Goal: Information Seeking & Learning: Find specific fact

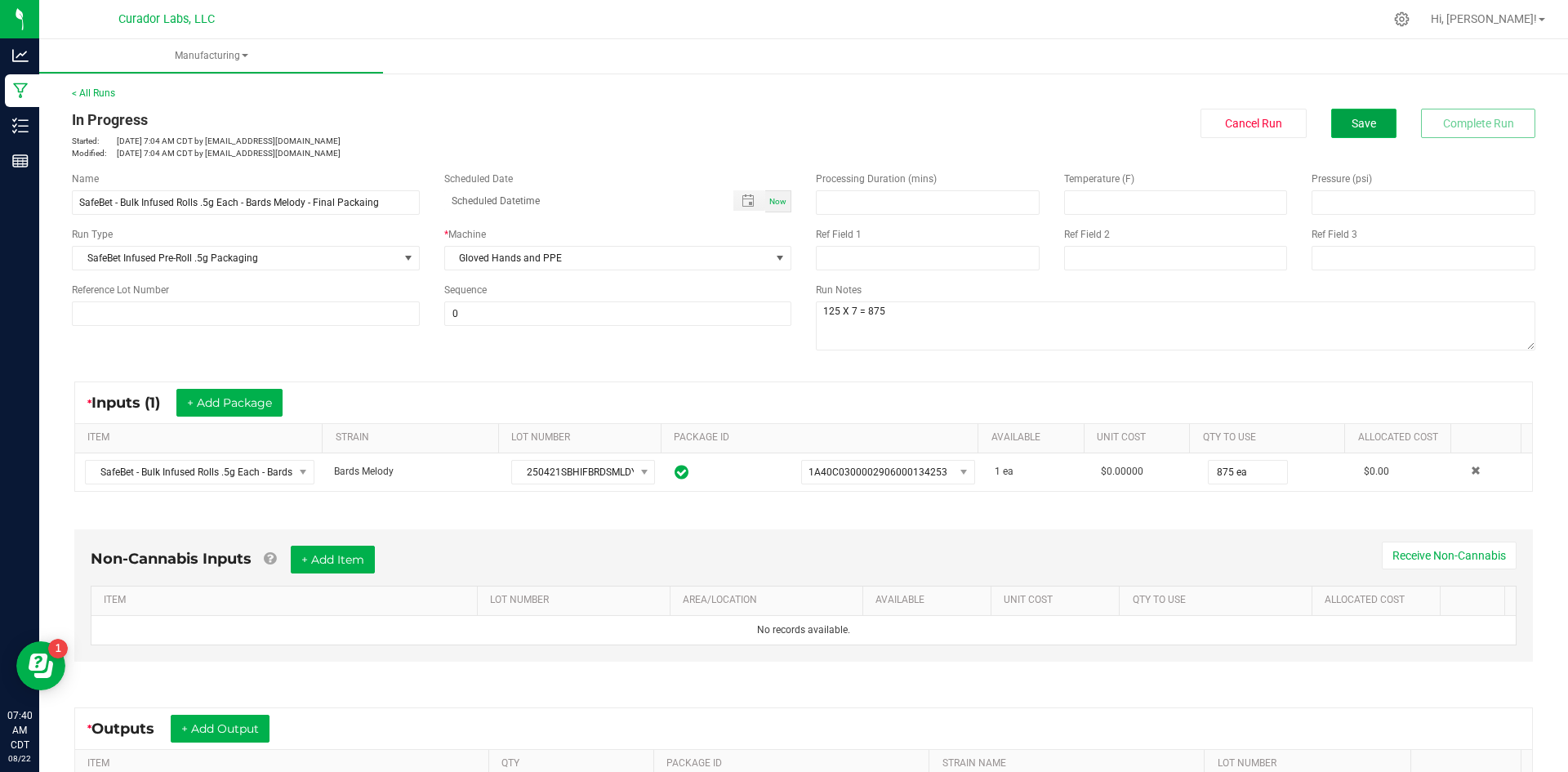
click at [1334, 116] on button "Save" at bounding box center [1364, 123] width 65 height 29
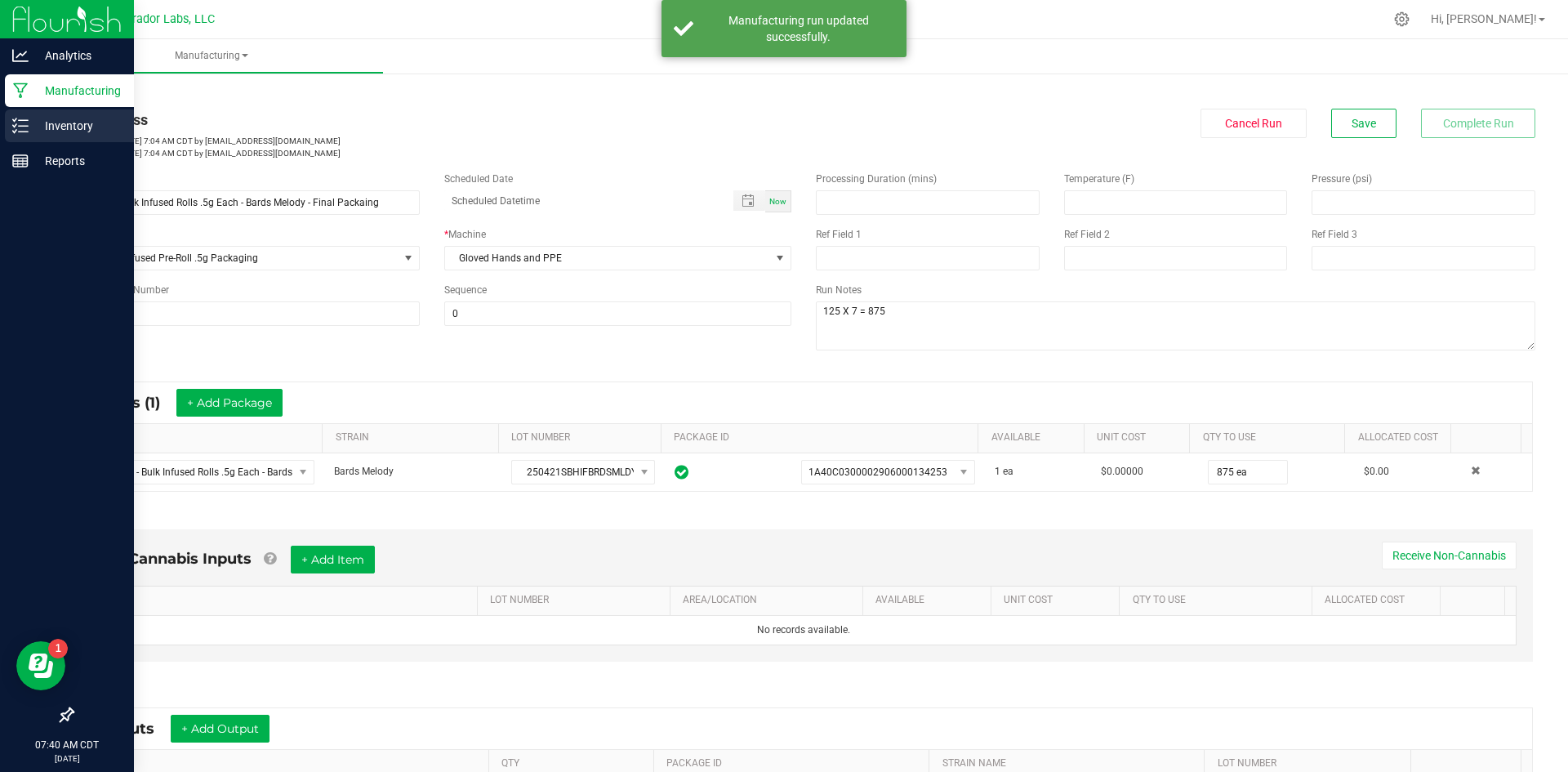
click at [21, 126] on line at bounding box center [23, 126] width 9 height 0
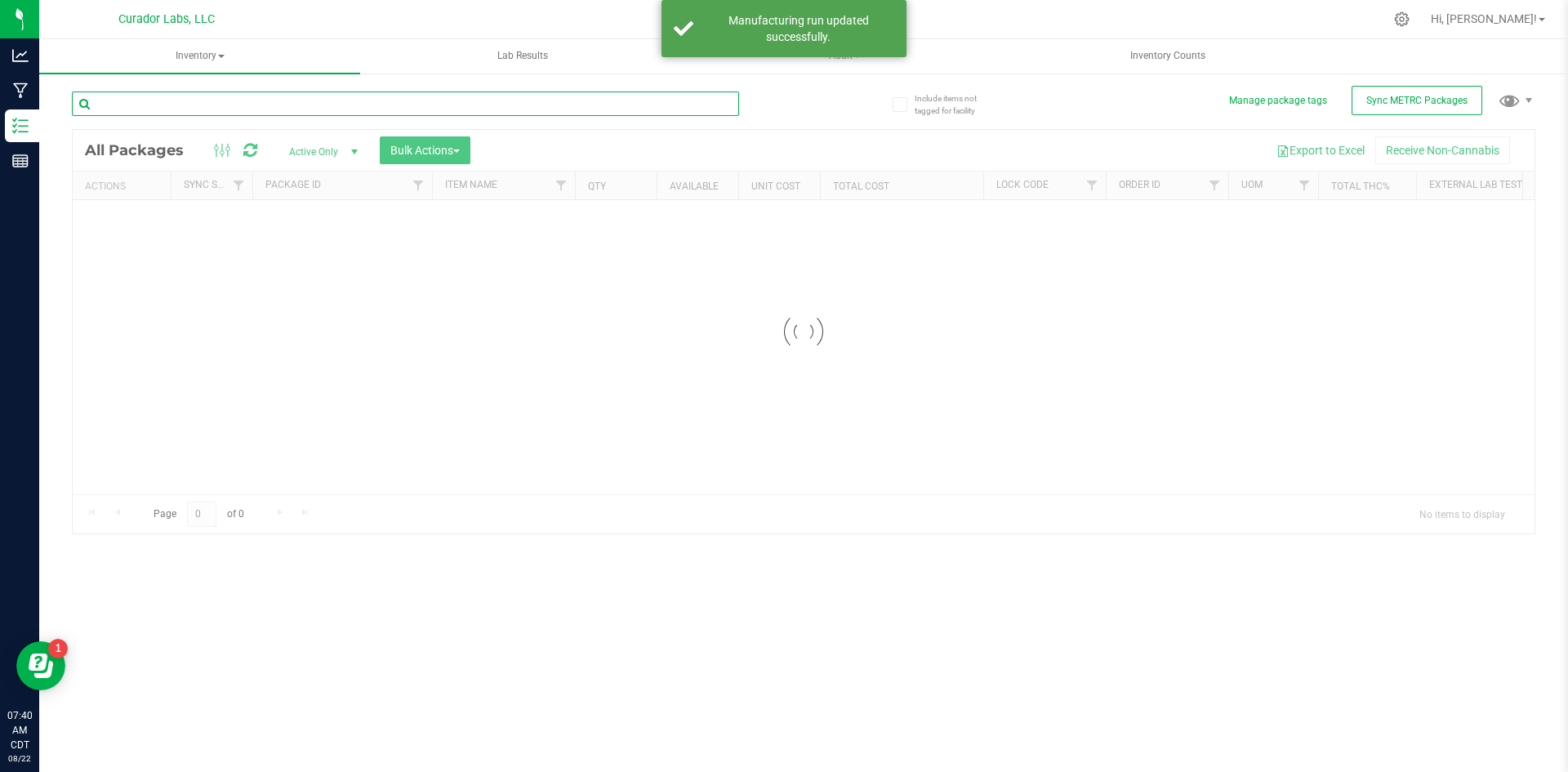
click at [190, 107] on input "text" at bounding box center [406, 103] width 668 height 25
click at [197, 65] on span "Inventory" at bounding box center [199, 56] width 321 height 34
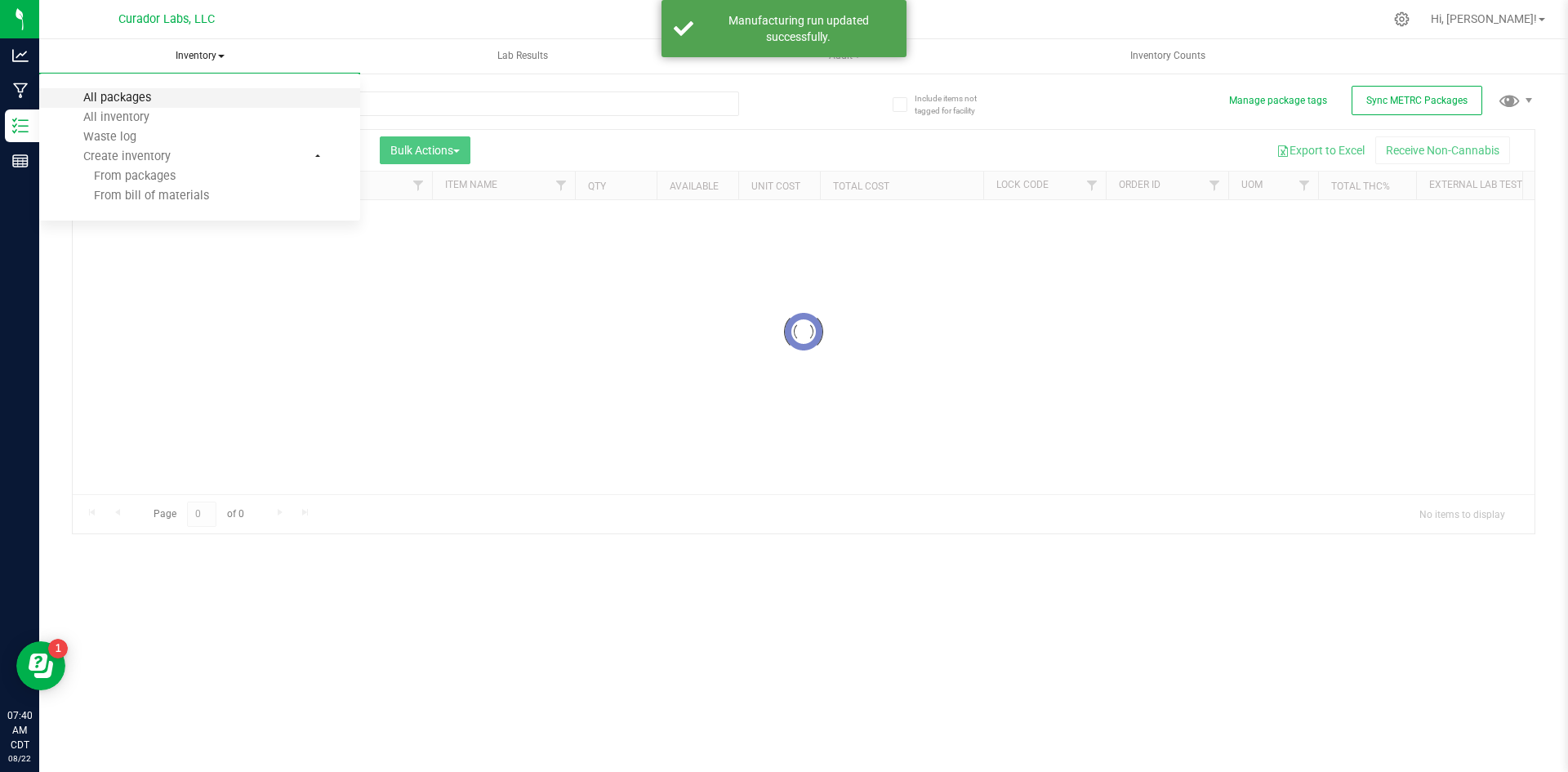
click at [157, 96] on div "Inventory All packages All inventory Waste log Create inventory From packages F…" at bounding box center [803, 405] width 1529 height 732
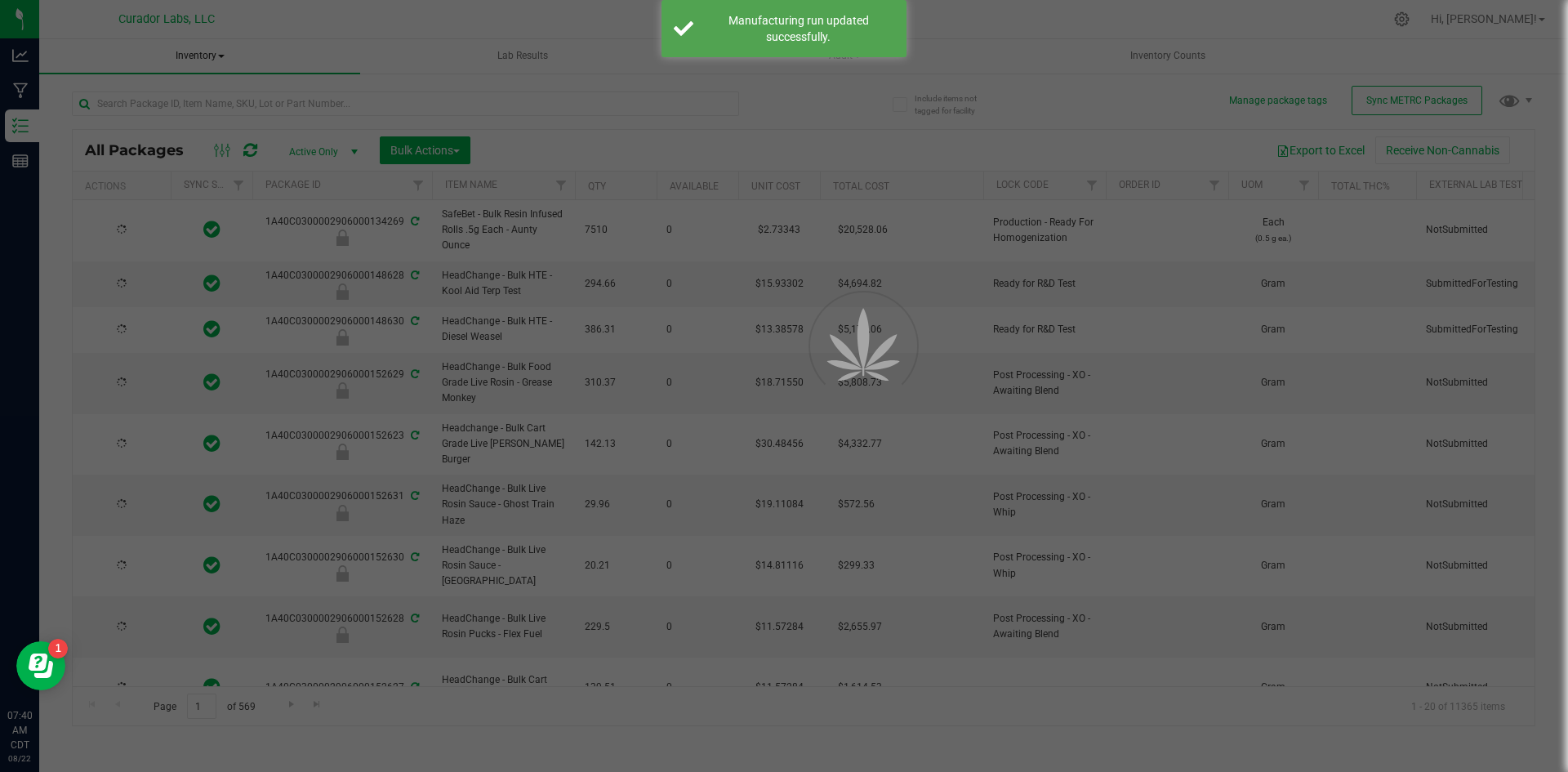
click at [184, 62] on div at bounding box center [784, 386] width 1568 height 772
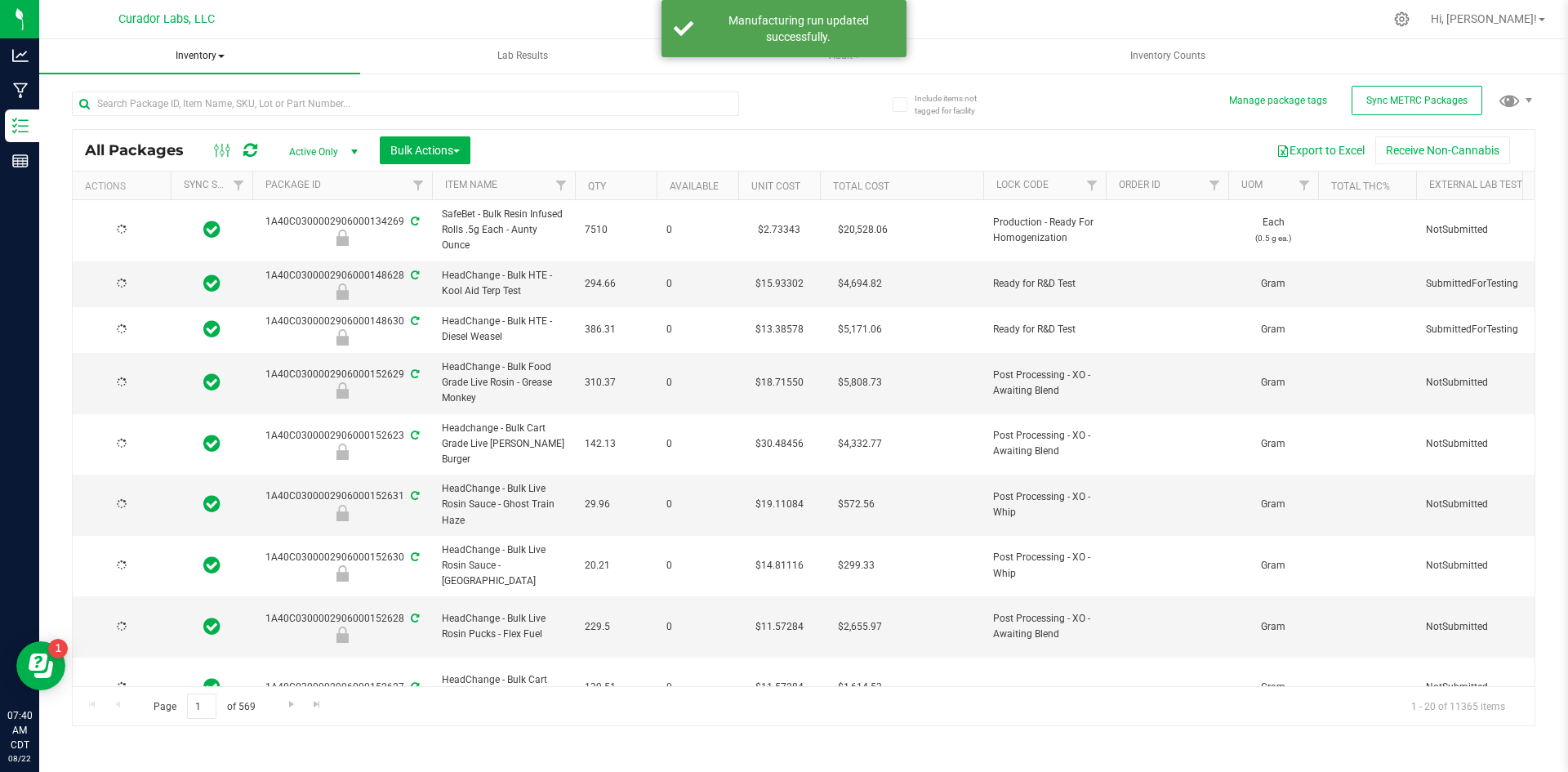
type input "[DATE]"
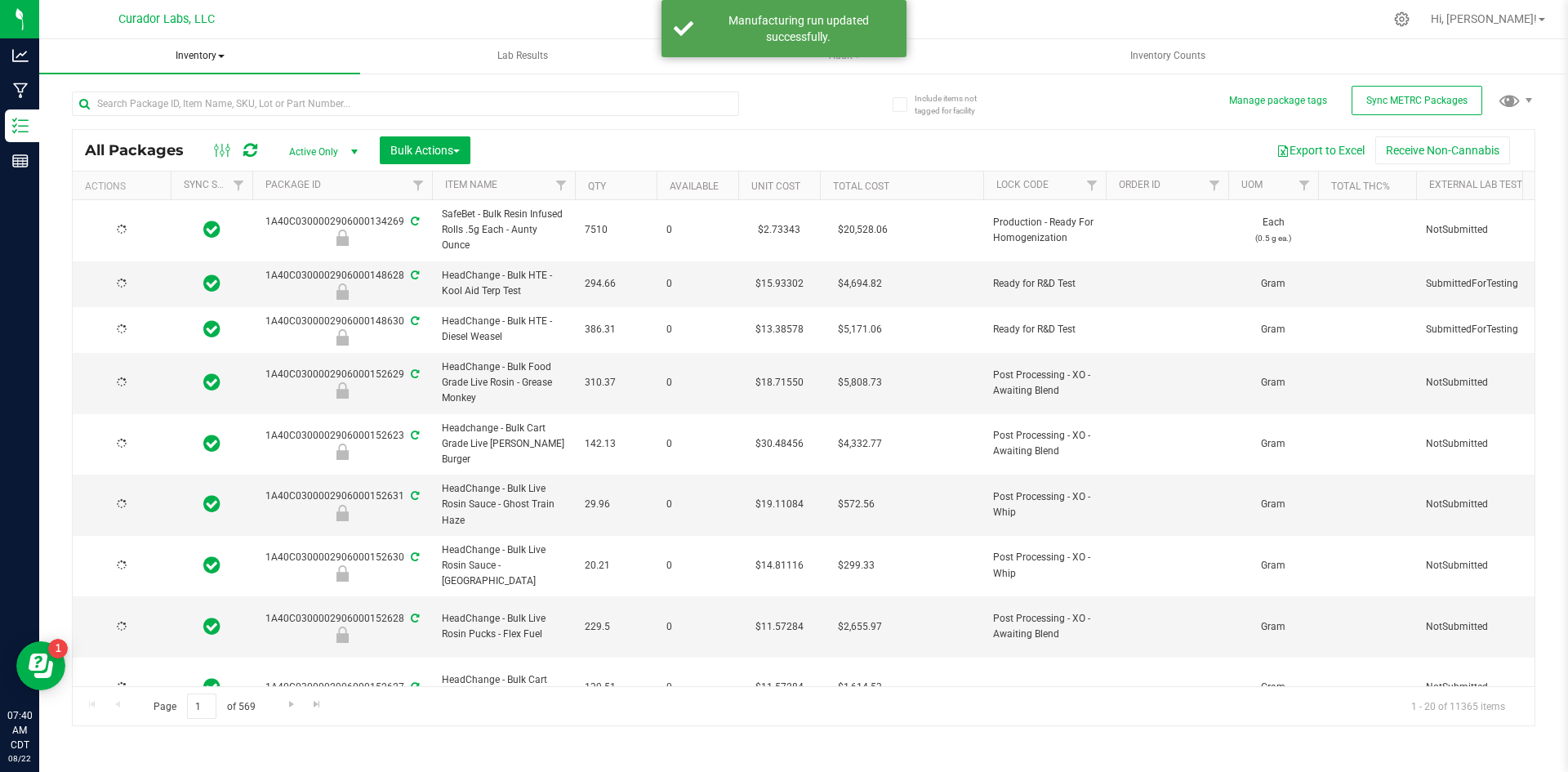
type input "[DATE]"
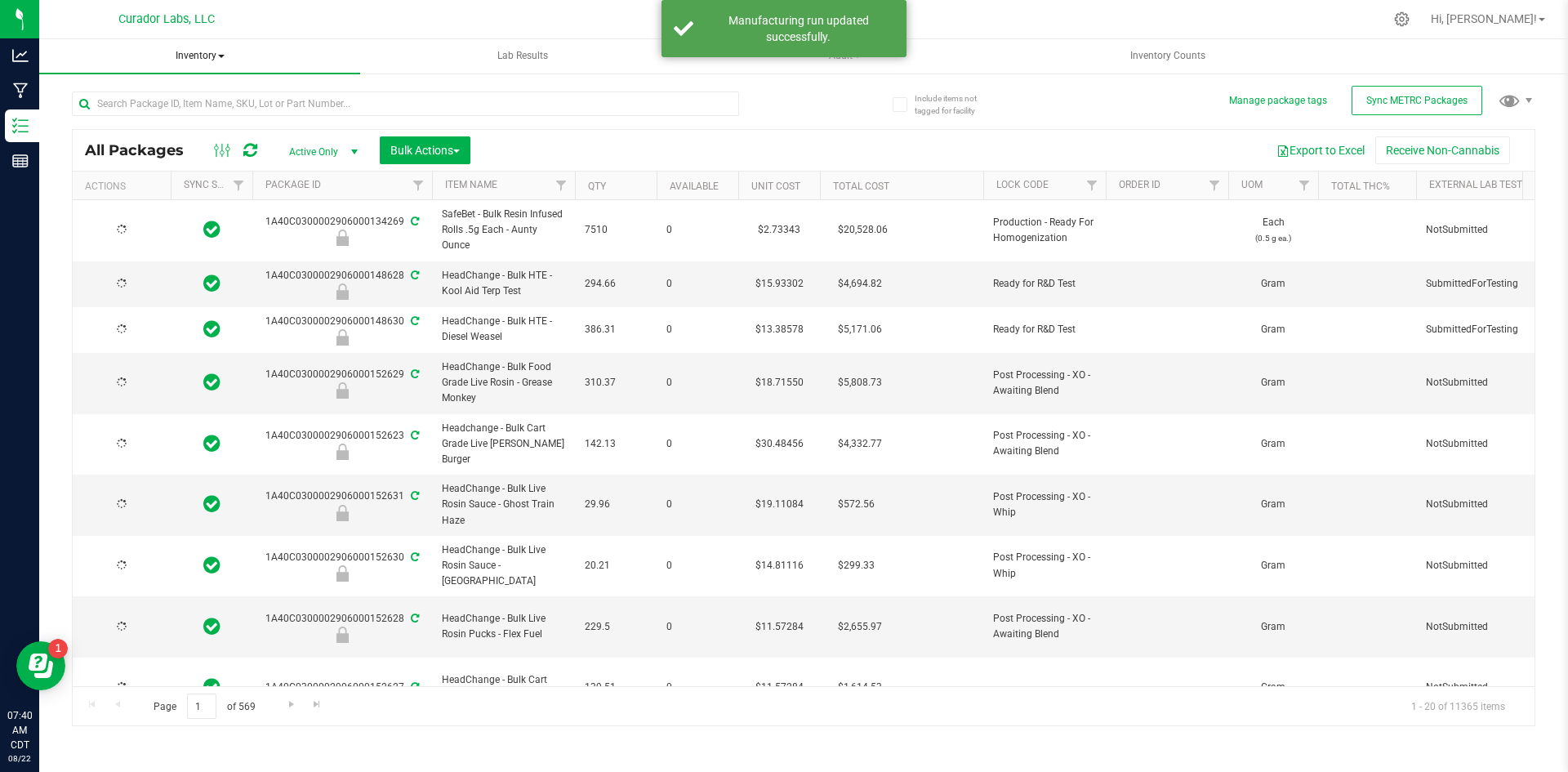
type input "[DATE]"
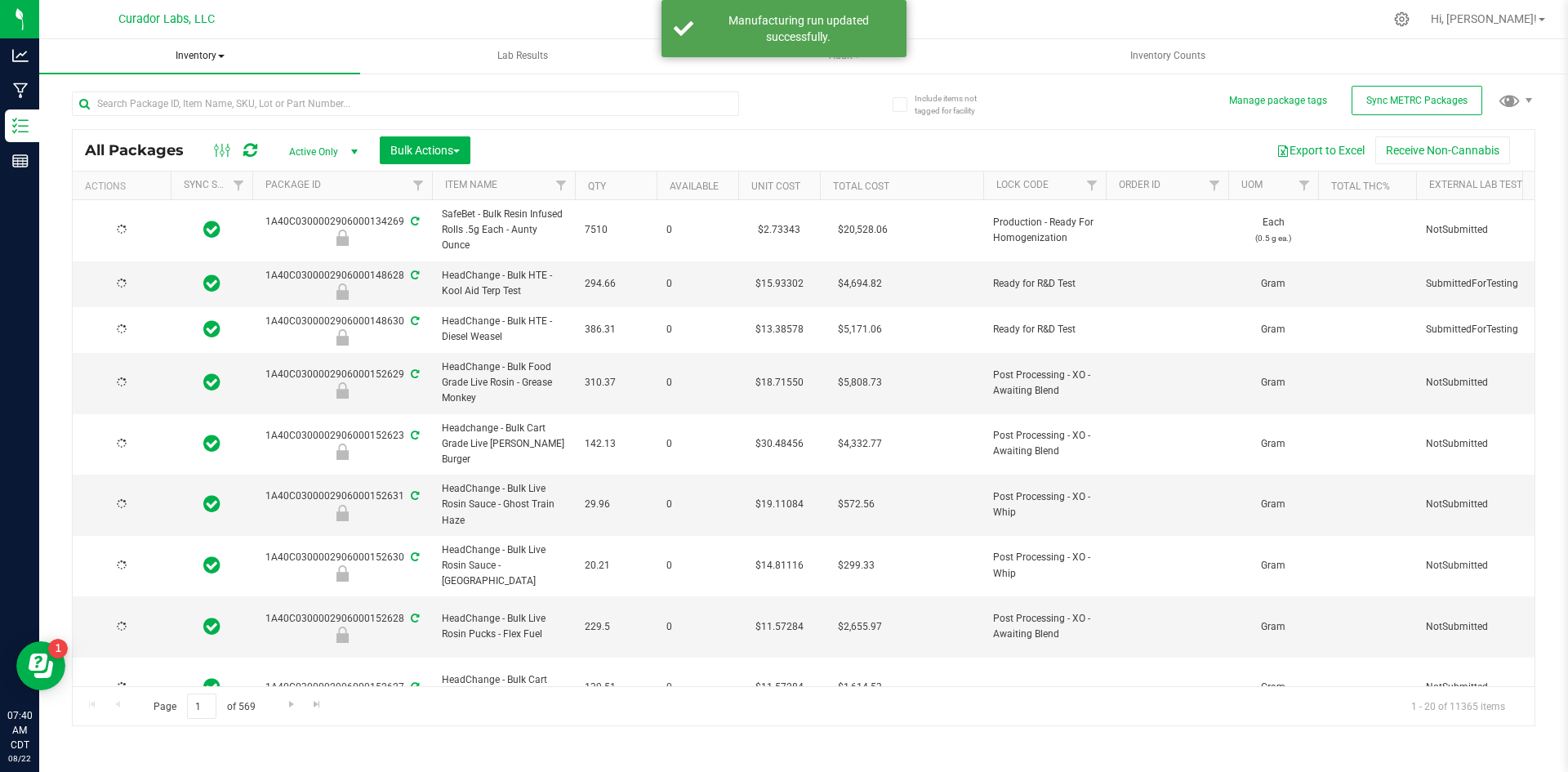
type input "[DATE]"
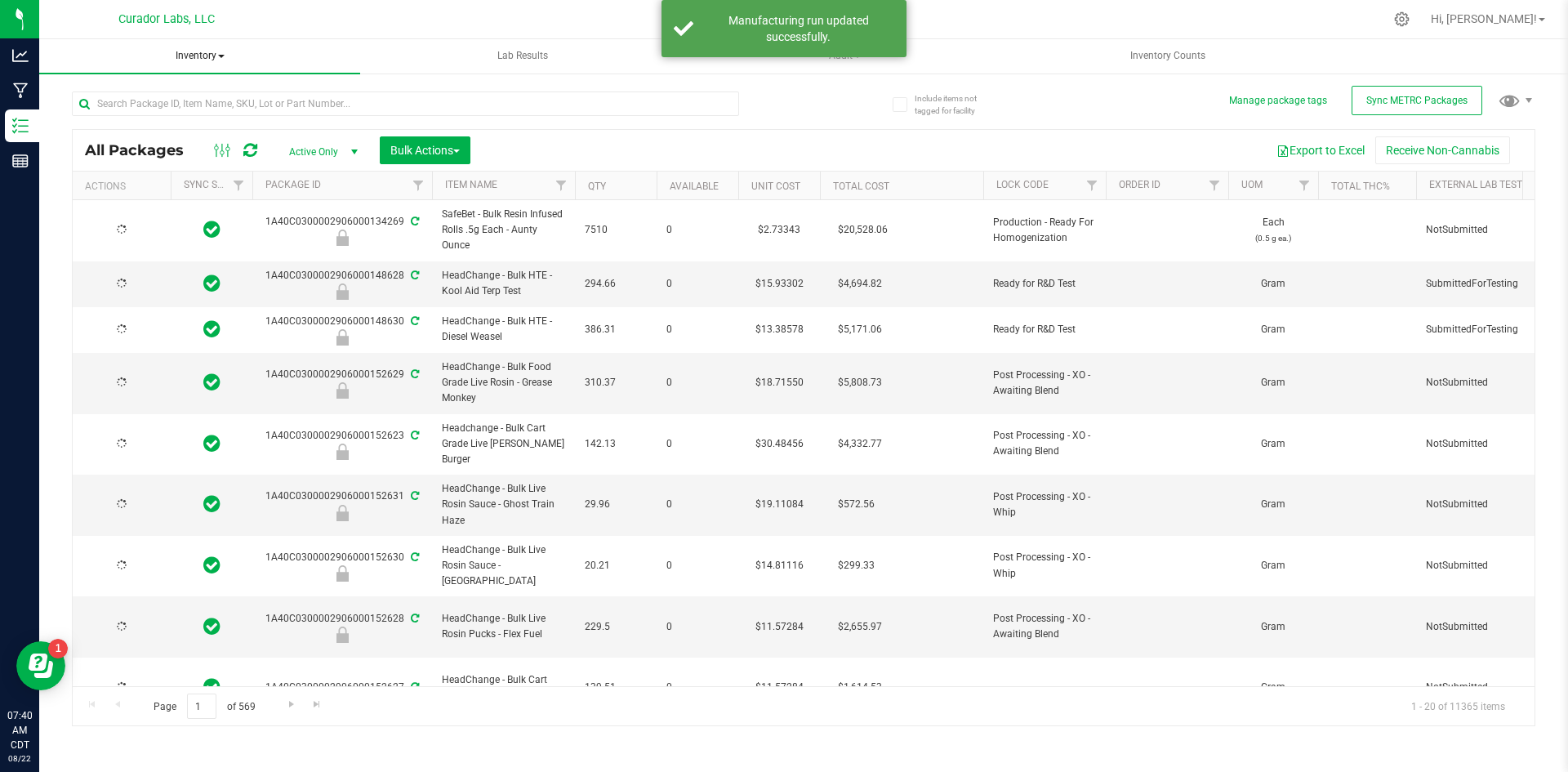
click at [191, 57] on span "Inventory" at bounding box center [199, 56] width 321 height 34
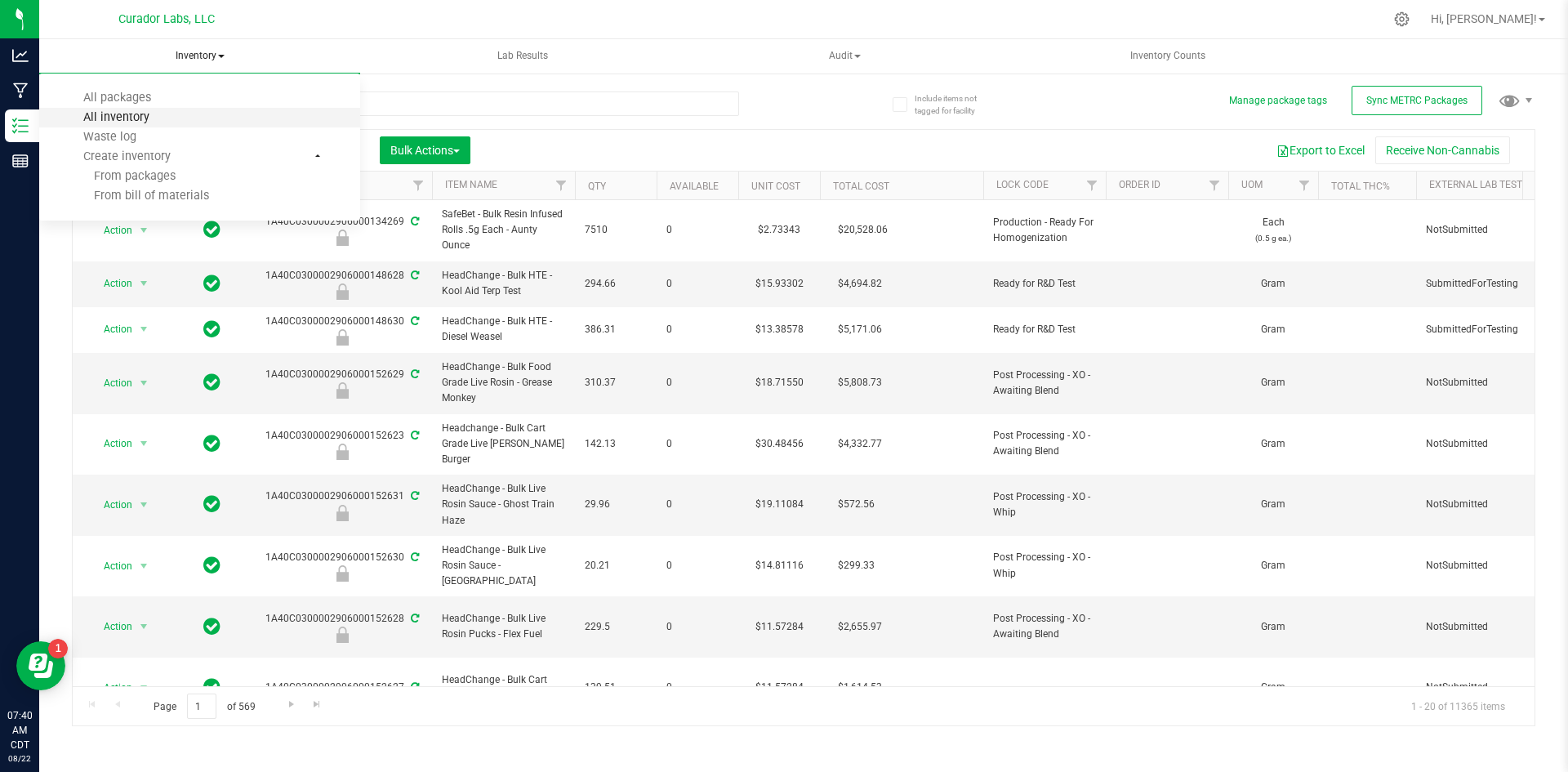
click at [108, 123] on span "All inventory" at bounding box center [117, 117] width 110 height 14
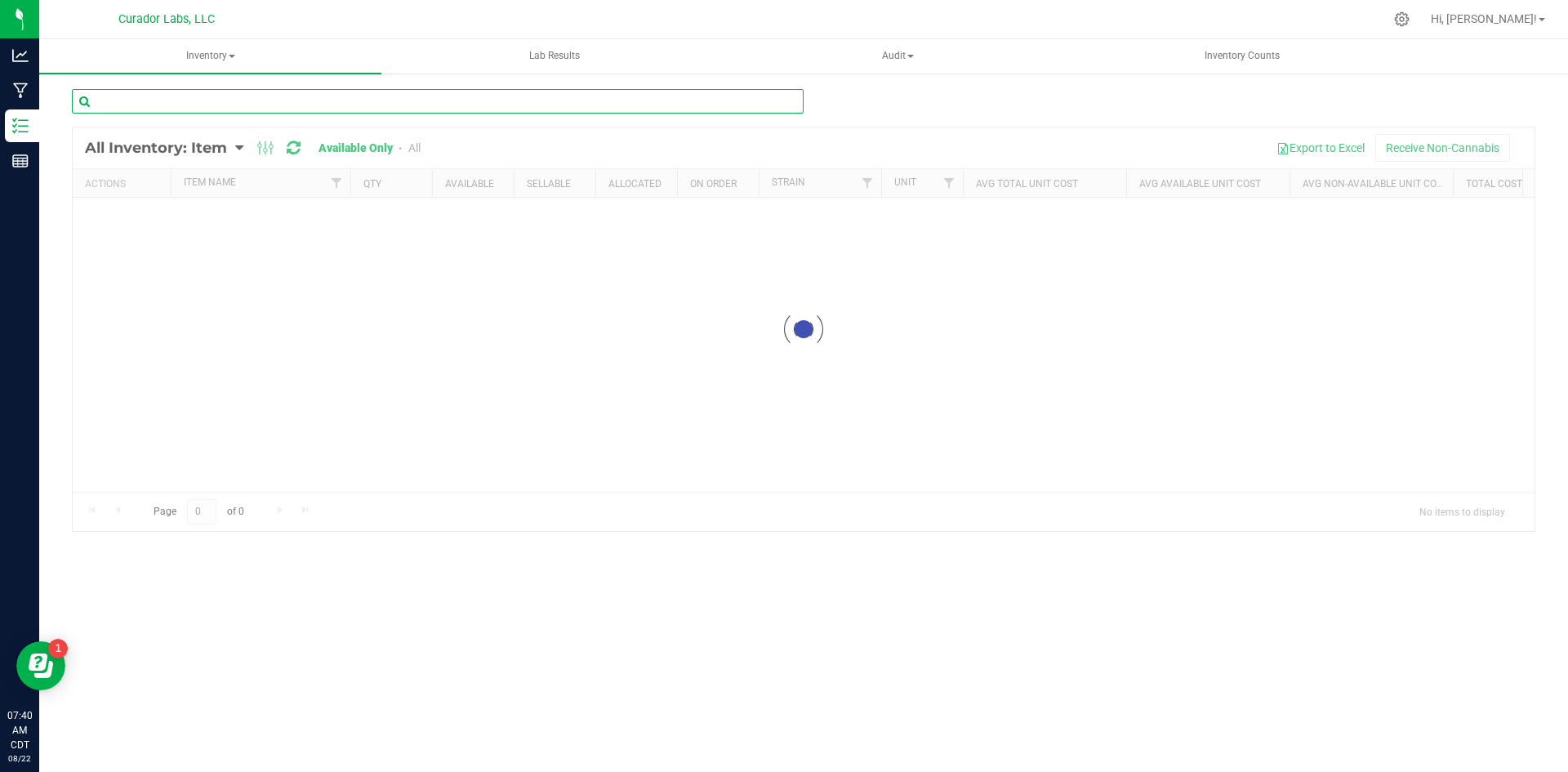
click at [135, 109] on input "text" at bounding box center [438, 101] width 732 height 25
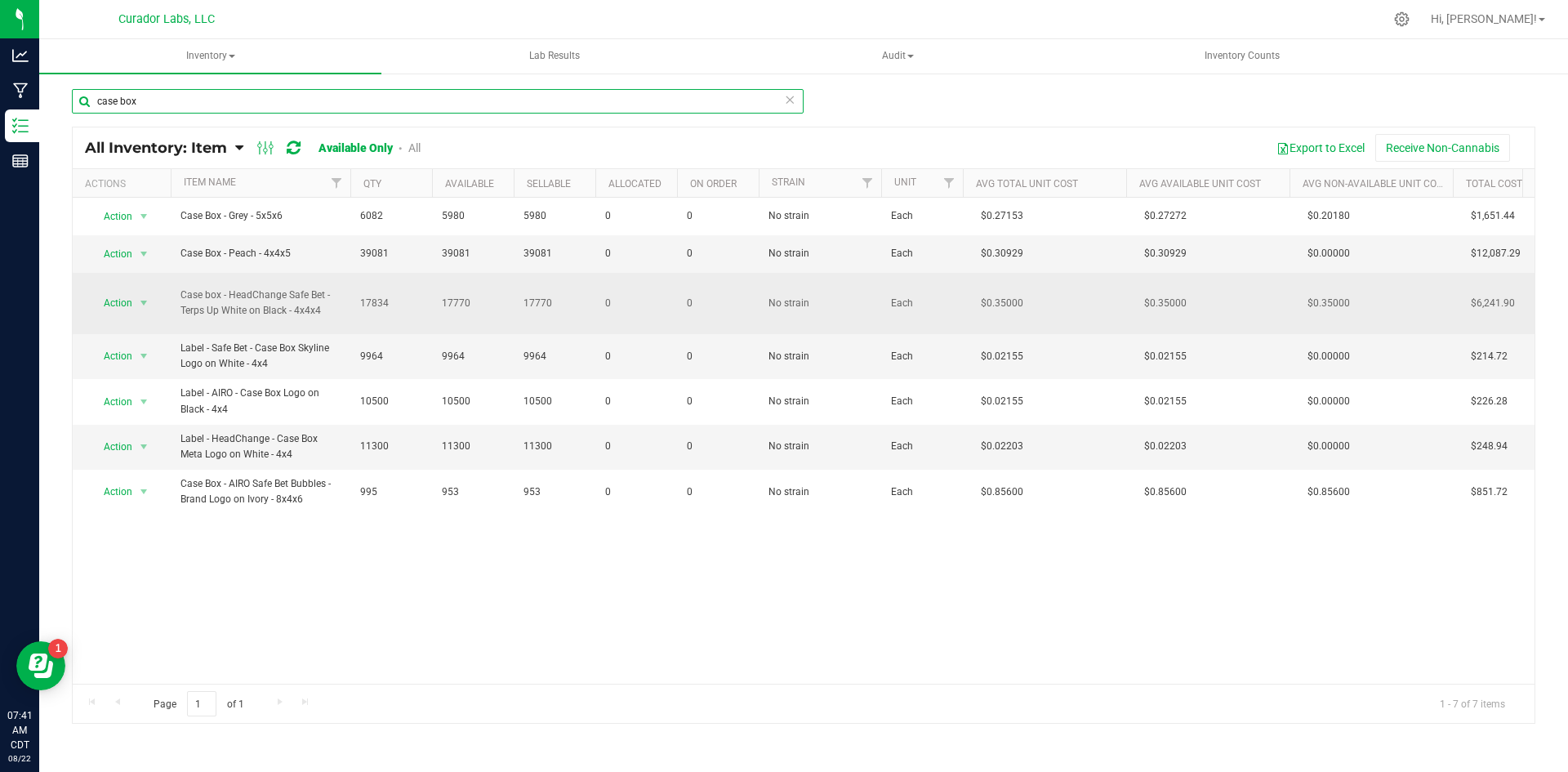
type input "case box"
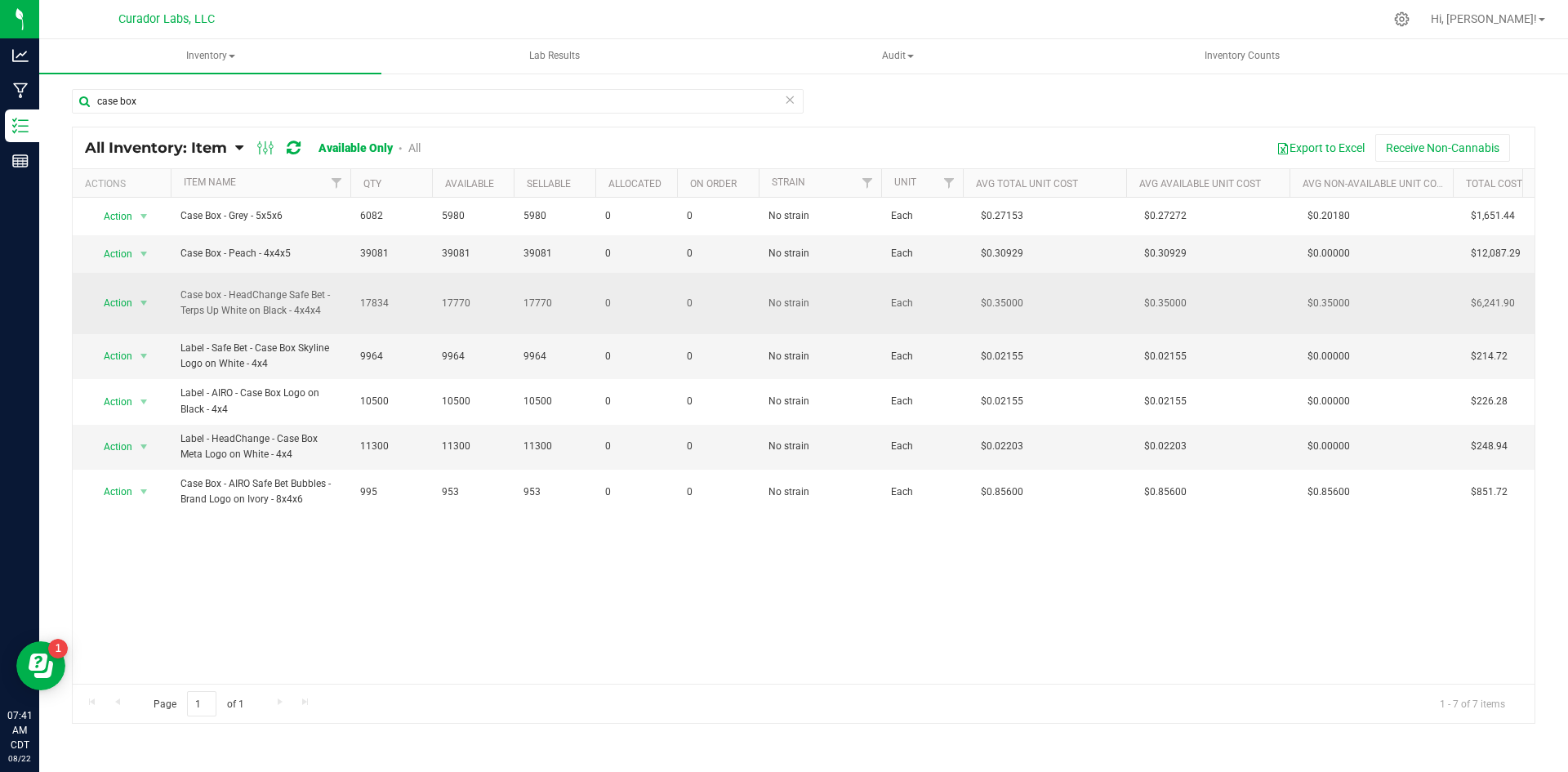
drag, startPoint x: 179, startPoint y: 296, endPoint x: 326, endPoint y: 310, distance: 147.7
click at [326, 310] on td "Case box - HeadChange Safe Bet - Terps Up White on Black - 4x4x4" at bounding box center [260, 303] width 179 height 62
copy span "Case box - HeadChange Safe Bet - Terps Up White on Black - 4x4x4"
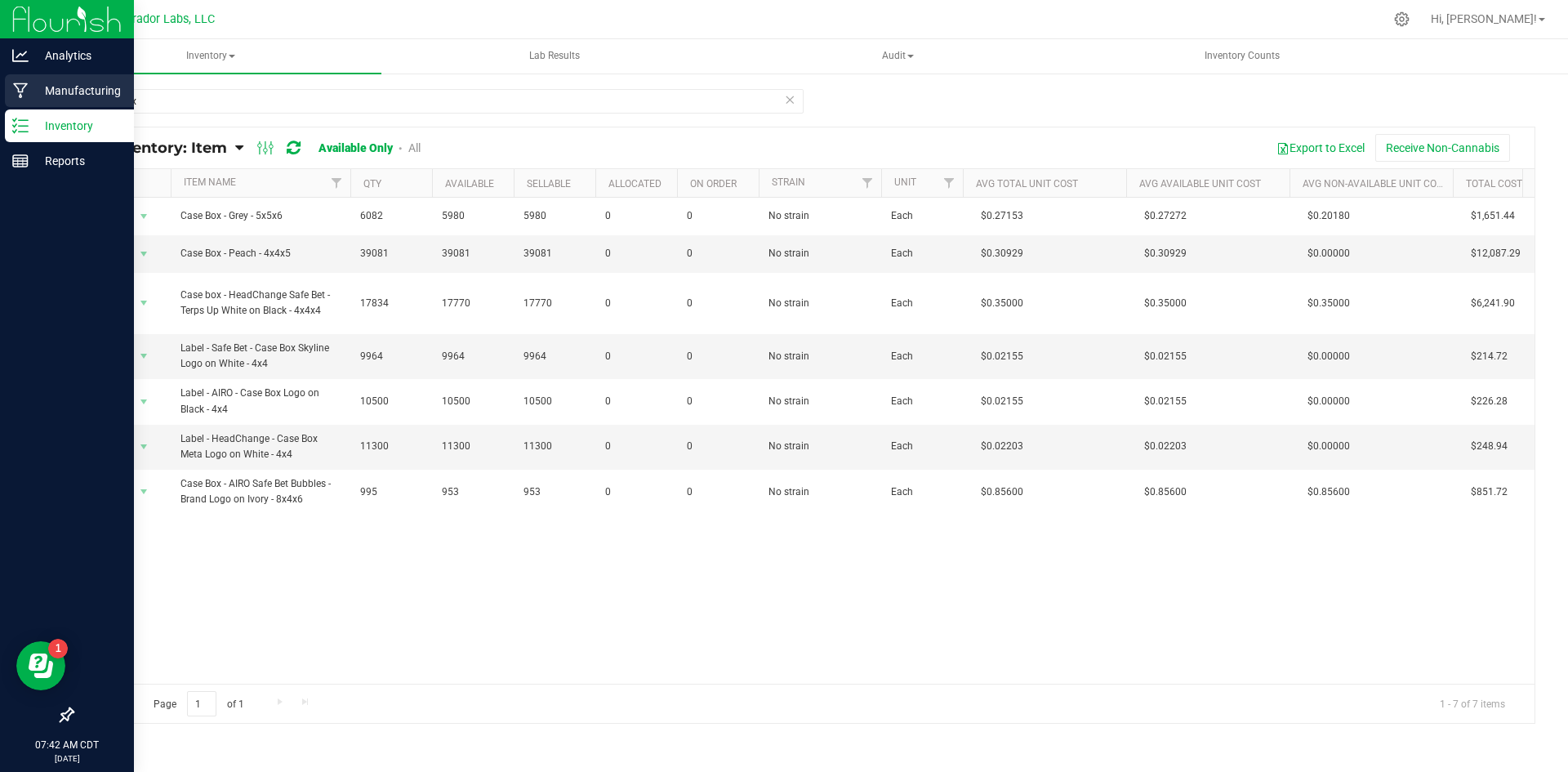
click at [12, 87] on div "Manufacturing" at bounding box center [69, 90] width 129 height 32
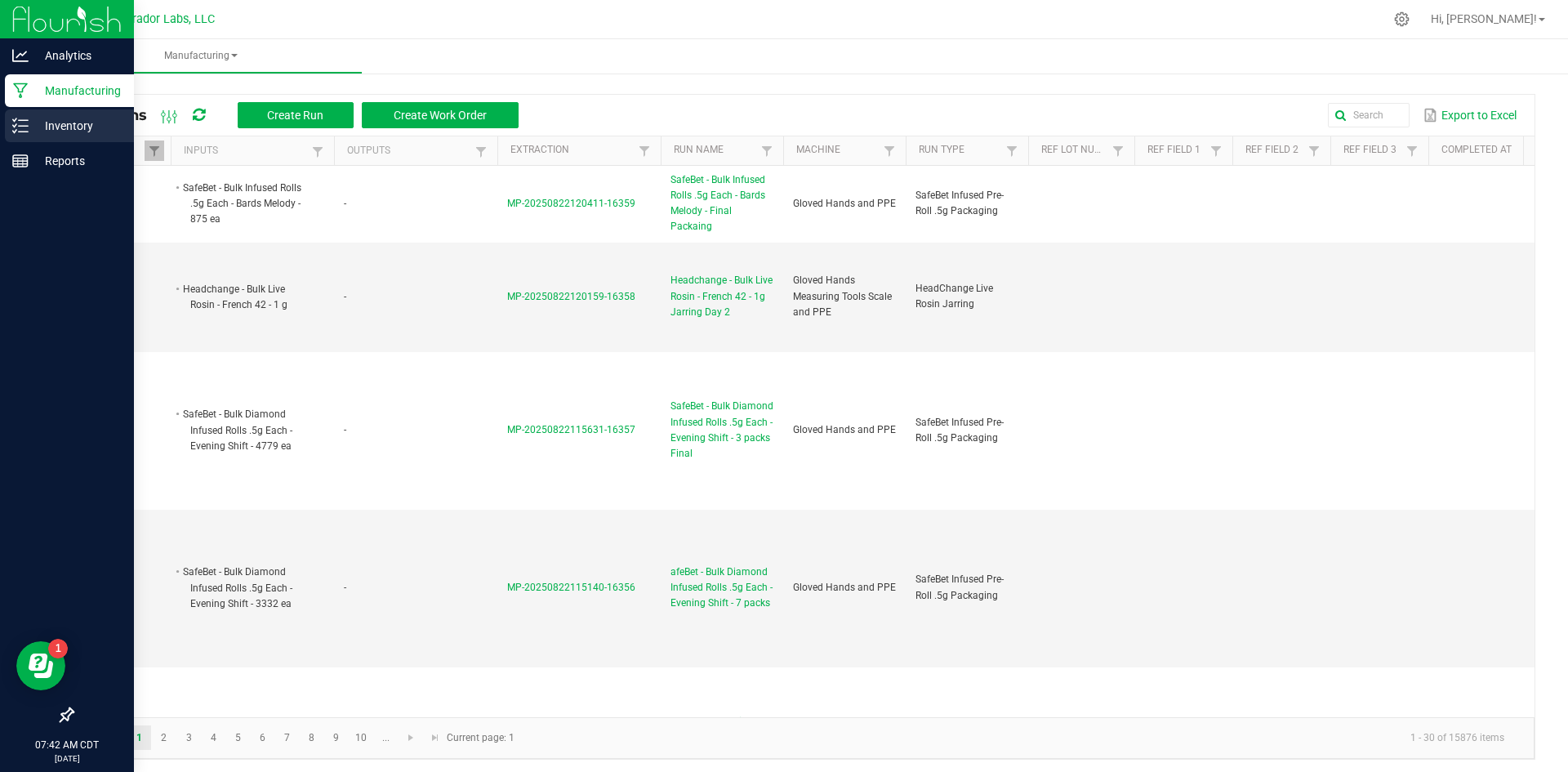
click at [32, 119] on p "Inventory" at bounding box center [77, 125] width 98 height 20
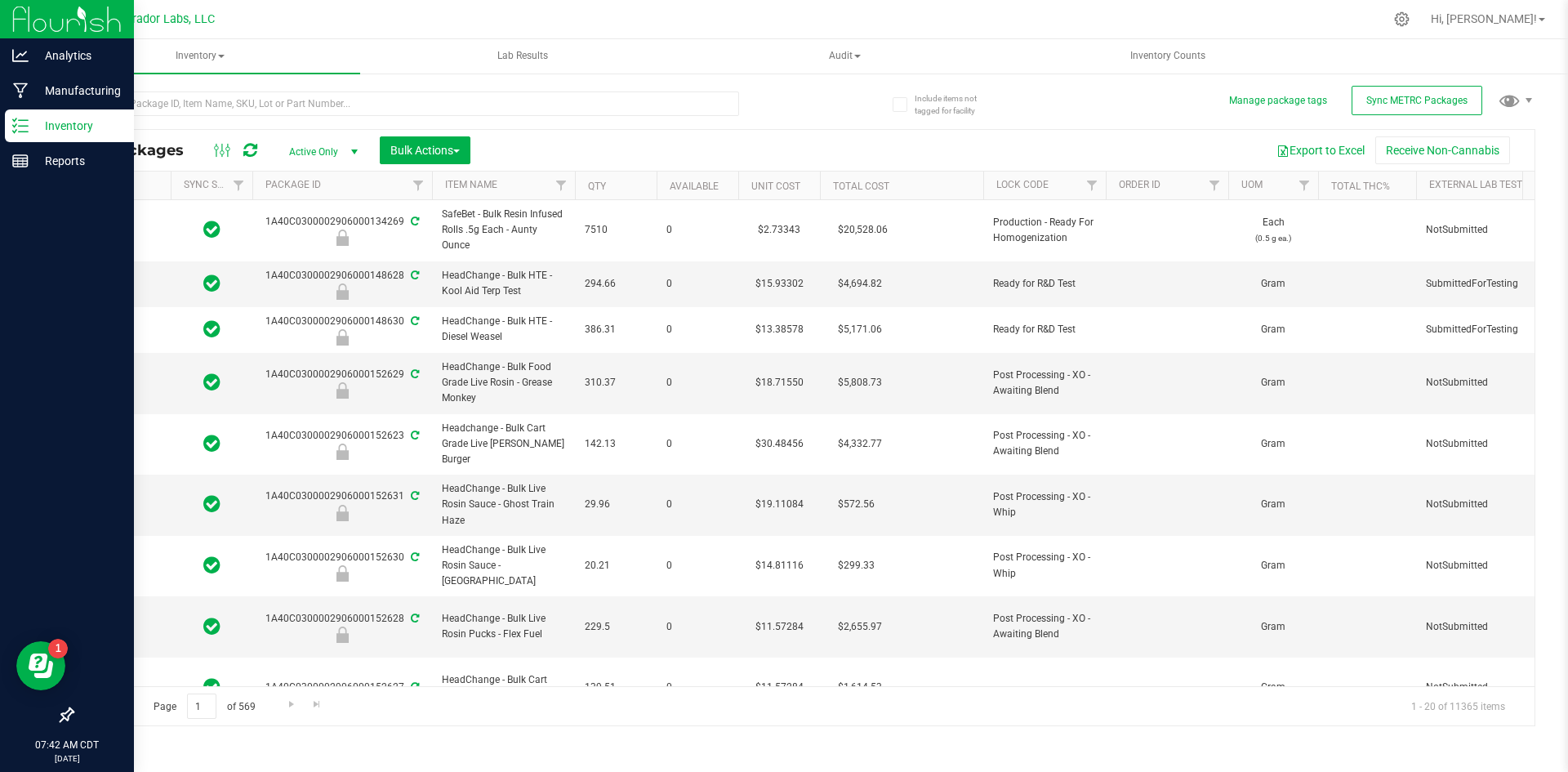
type input "[DATE]"
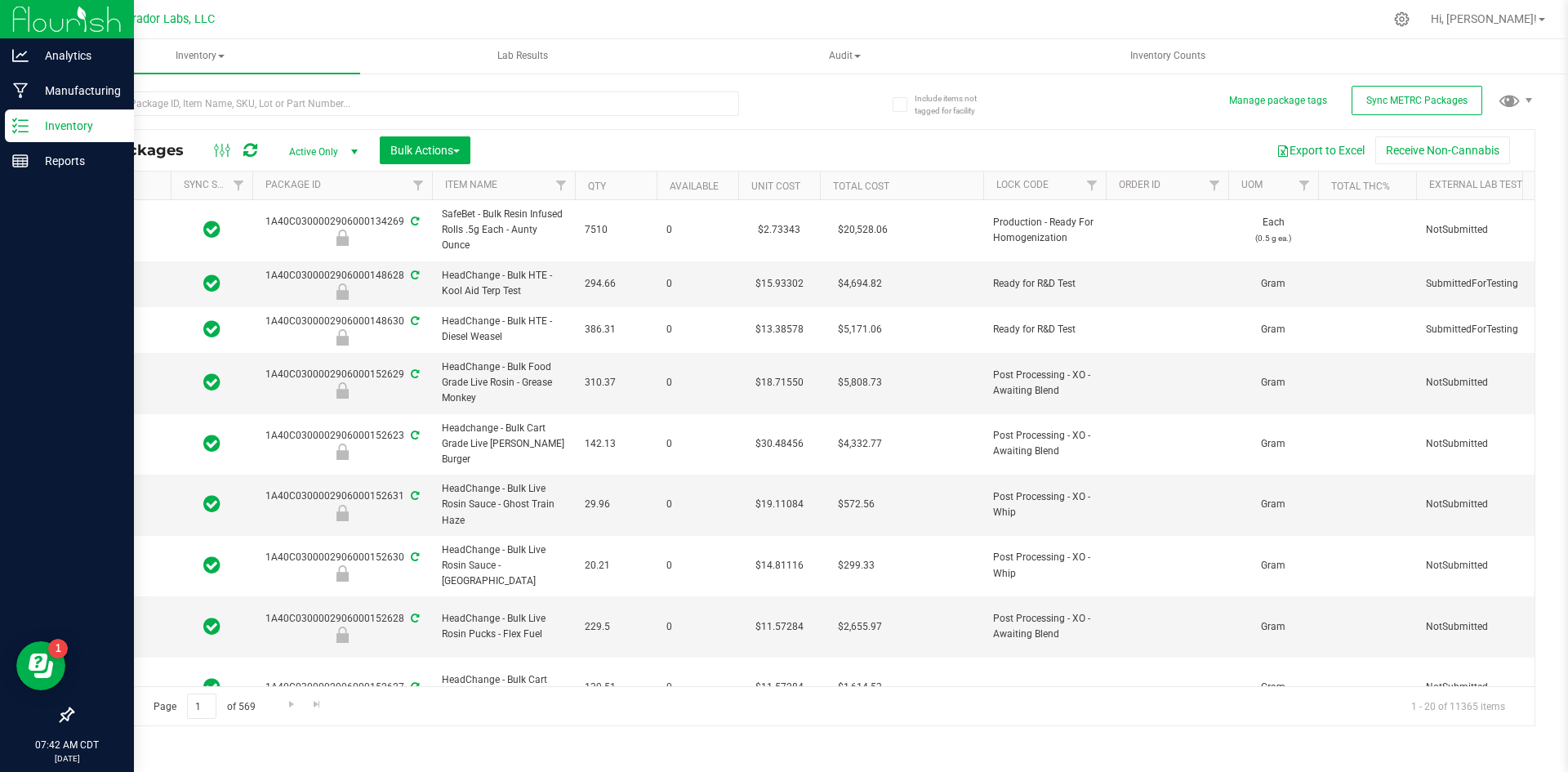
type input "[DATE]"
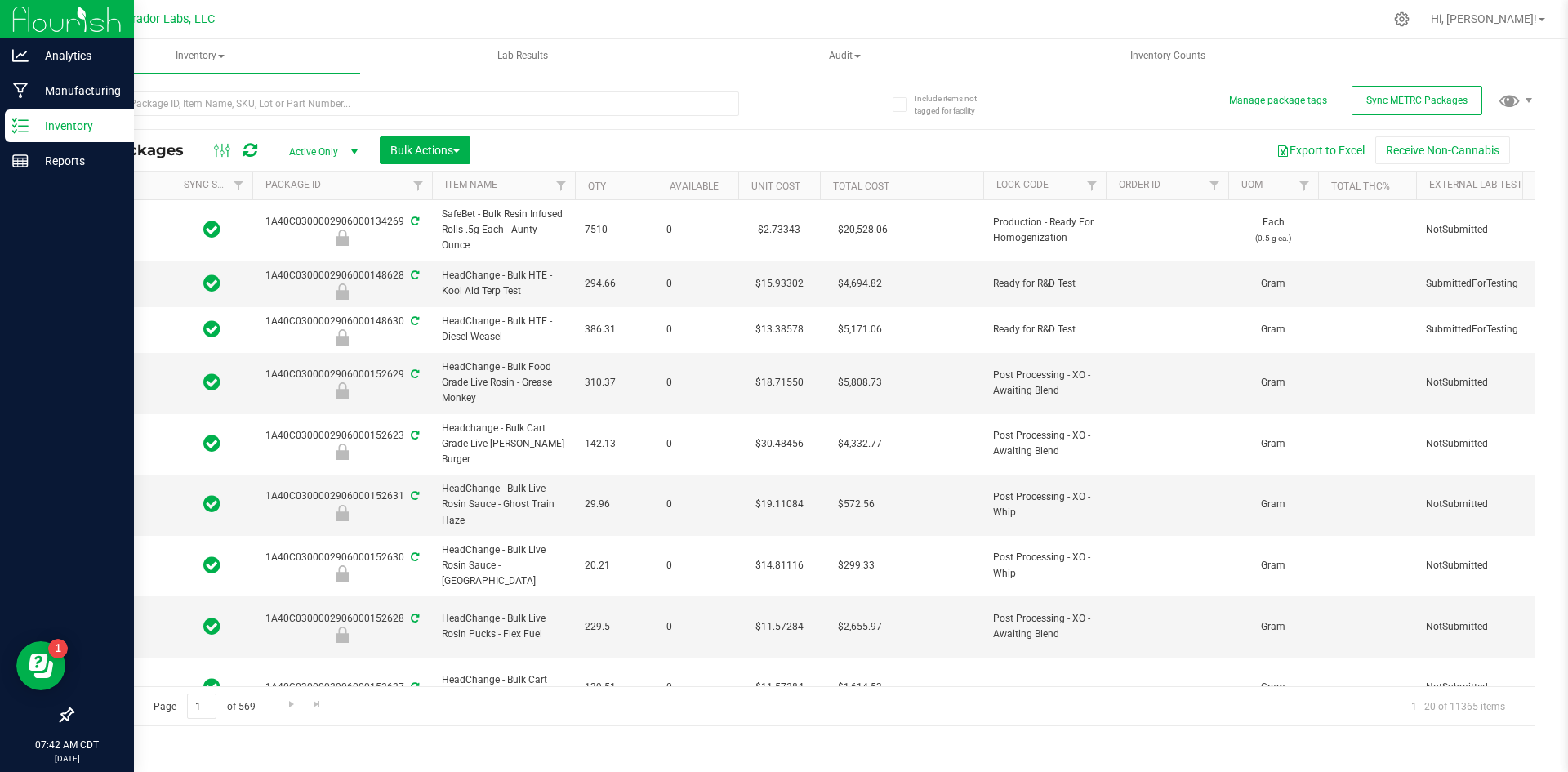
type input "[DATE]"
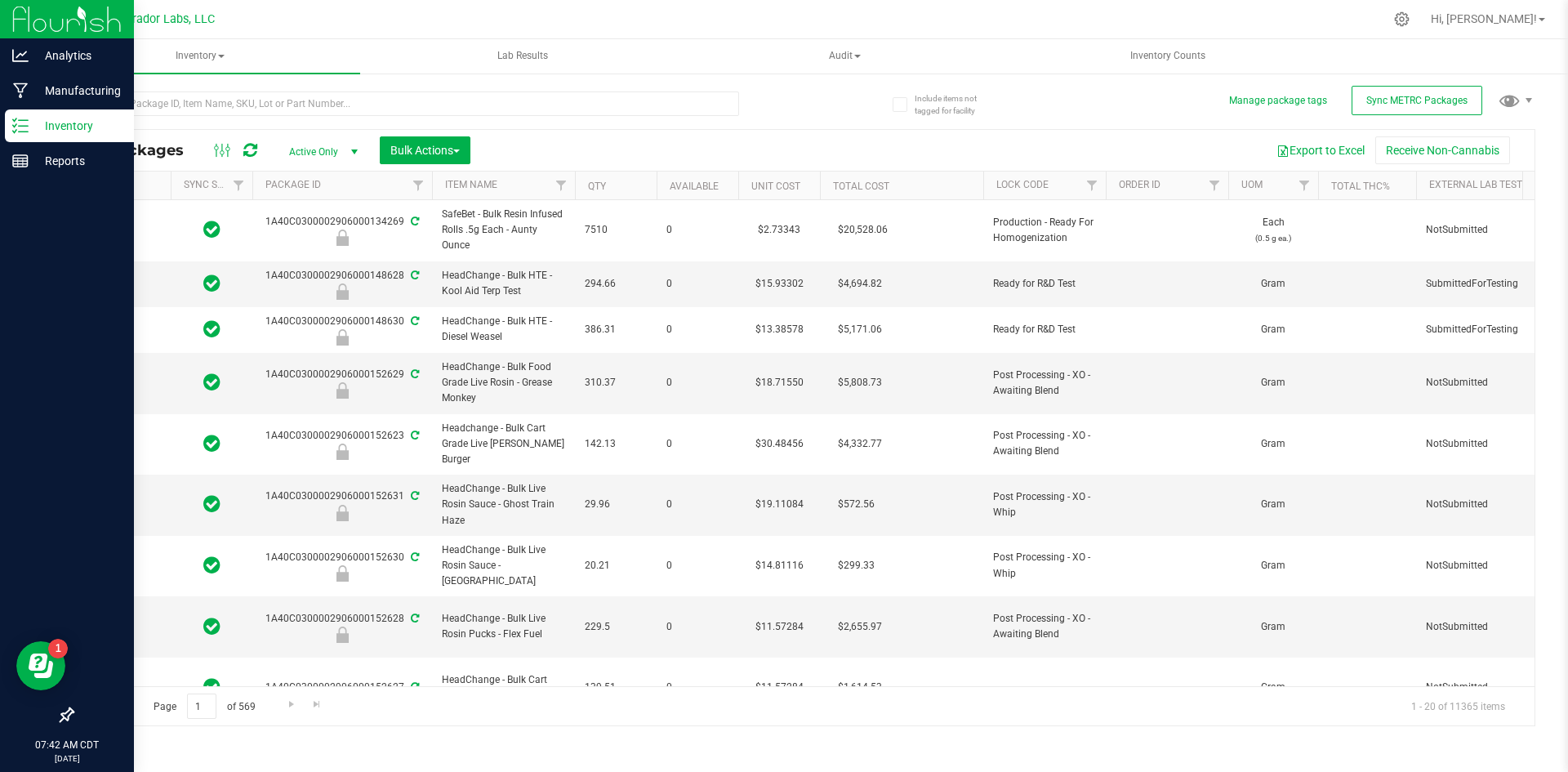
type input "[DATE]"
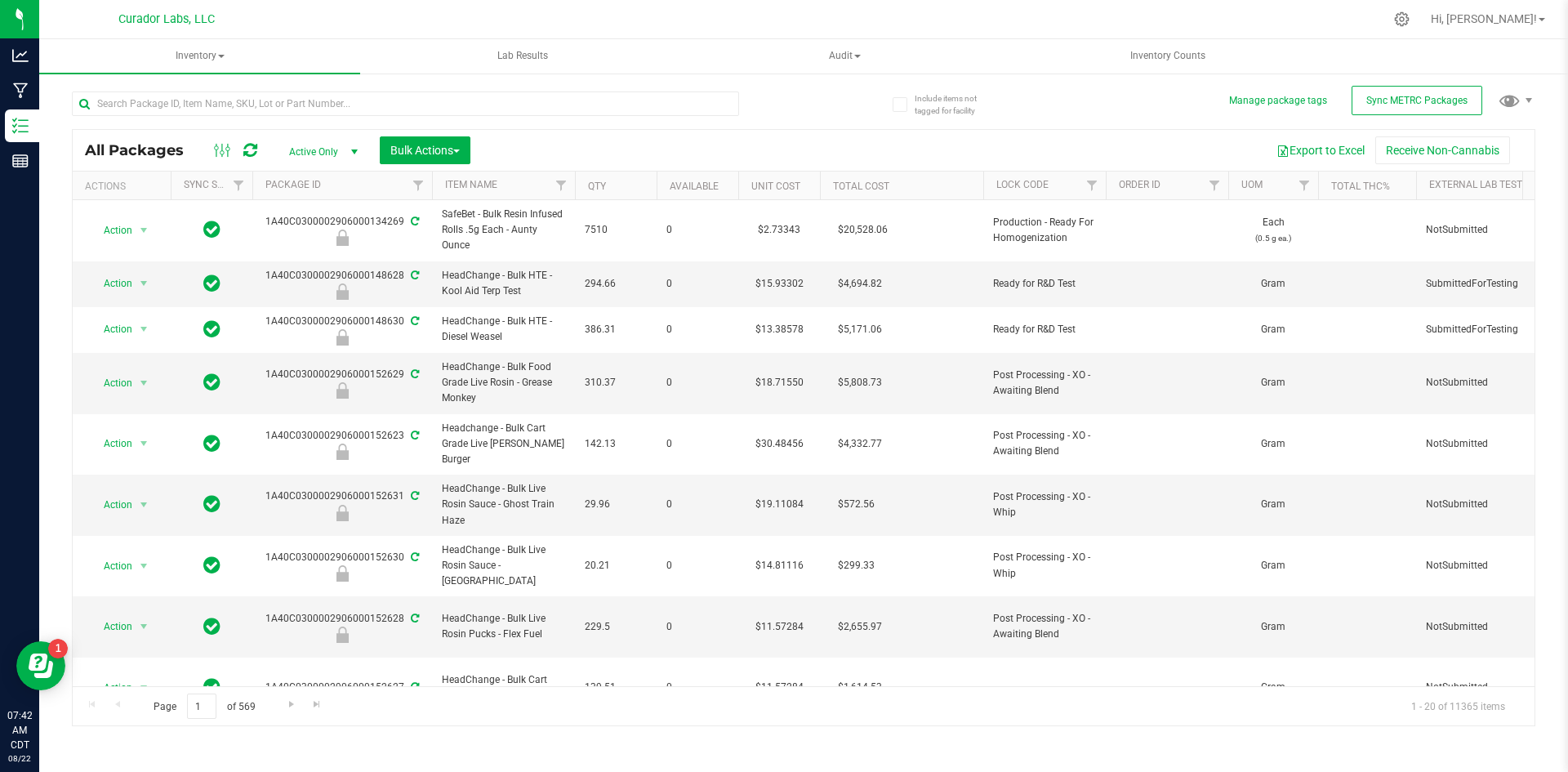
click at [770, 101] on div at bounding box center [438, 102] width 732 height 52
click at [802, 90] on div at bounding box center [438, 102] width 732 height 52
click at [220, 111] on input "text" at bounding box center [406, 103] width 668 height 25
click at [205, 59] on span "Inventory" at bounding box center [199, 56] width 321 height 34
click at [164, 118] on span "All inventory" at bounding box center [117, 117] width 110 height 14
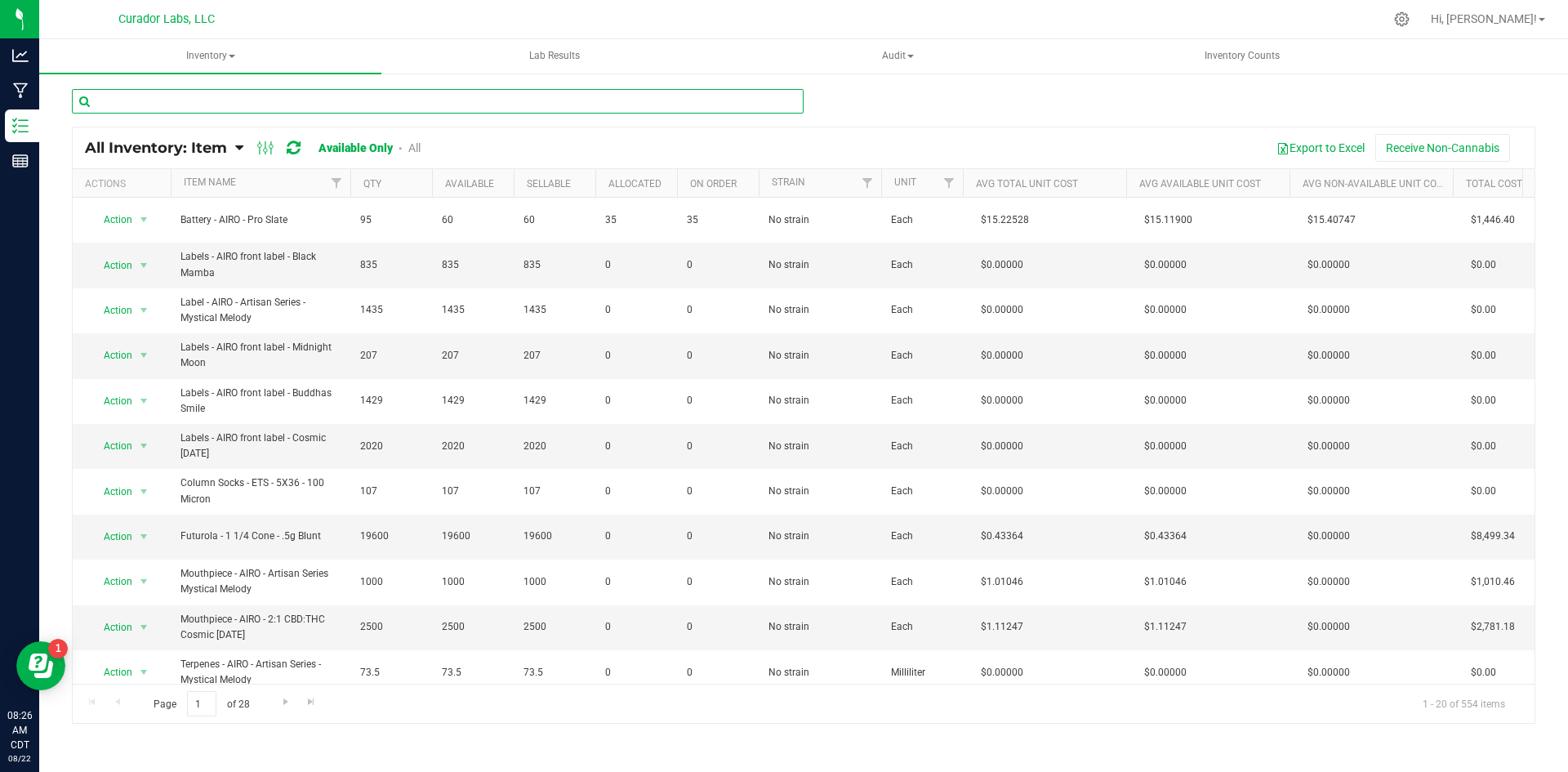
click at [151, 99] on input "text" at bounding box center [438, 101] width 732 height 25
paste input "Labeled Bottle - SafeBet - Infused Rolls 0.5g 7pk with Warning and White and Or…"
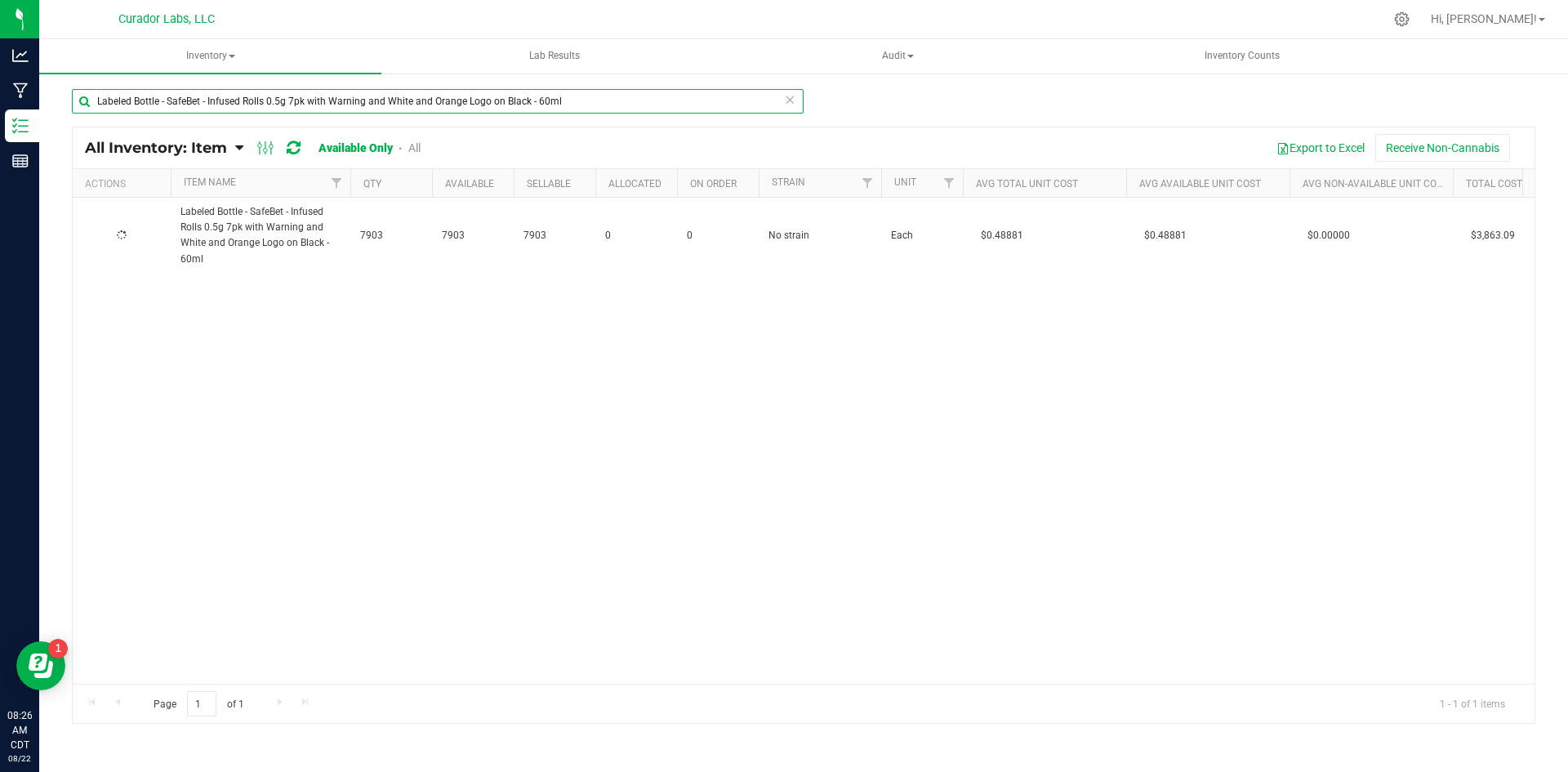
type input "Labeled Bottle - SafeBet - Infused Rolls 0.5g 7pk with Warning and White and Or…"
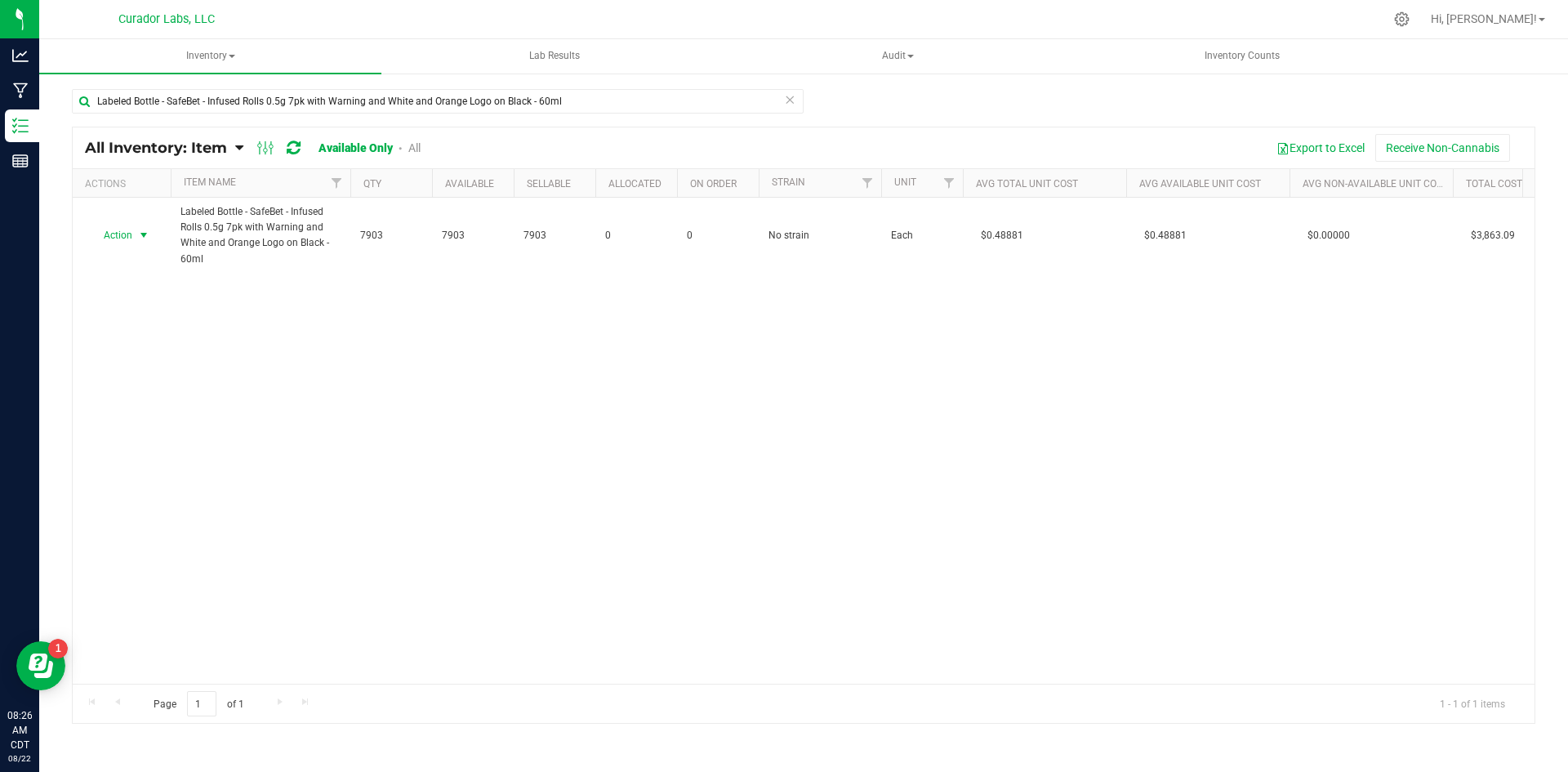
click at [117, 231] on span "Action" at bounding box center [111, 235] width 44 height 23
click at [120, 282] on li "Edit lots/costs" at bounding box center [142, 287] width 104 height 25
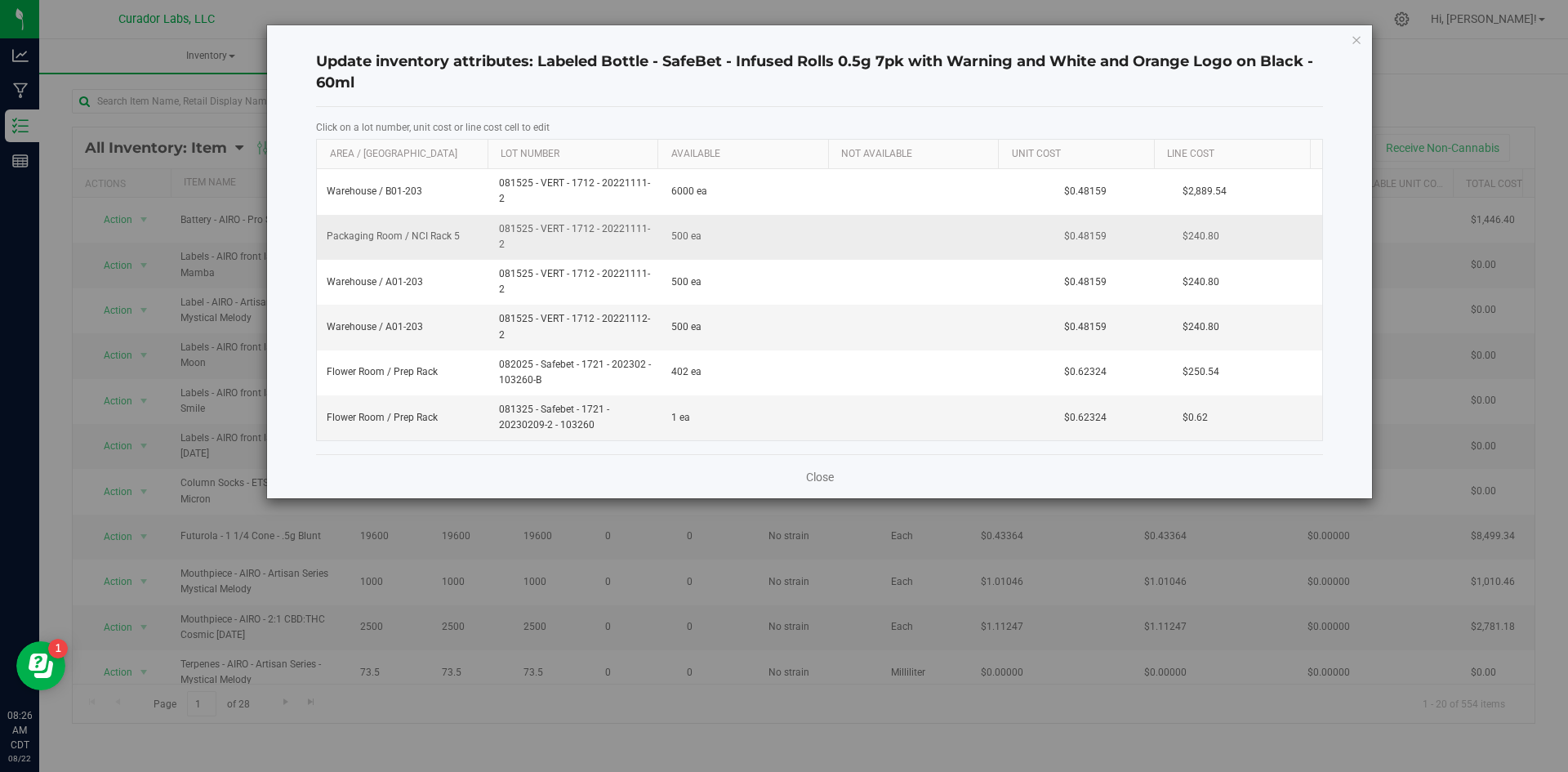
drag, startPoint x: 490, startPoint y: 226, endPoint x: 525, endPoint y: 245, distance: 39.8
click at [525, 245] on td "081525 - VERT - 1712 - 20221111-2" at bounding box center [576, 236] width 173 height 45
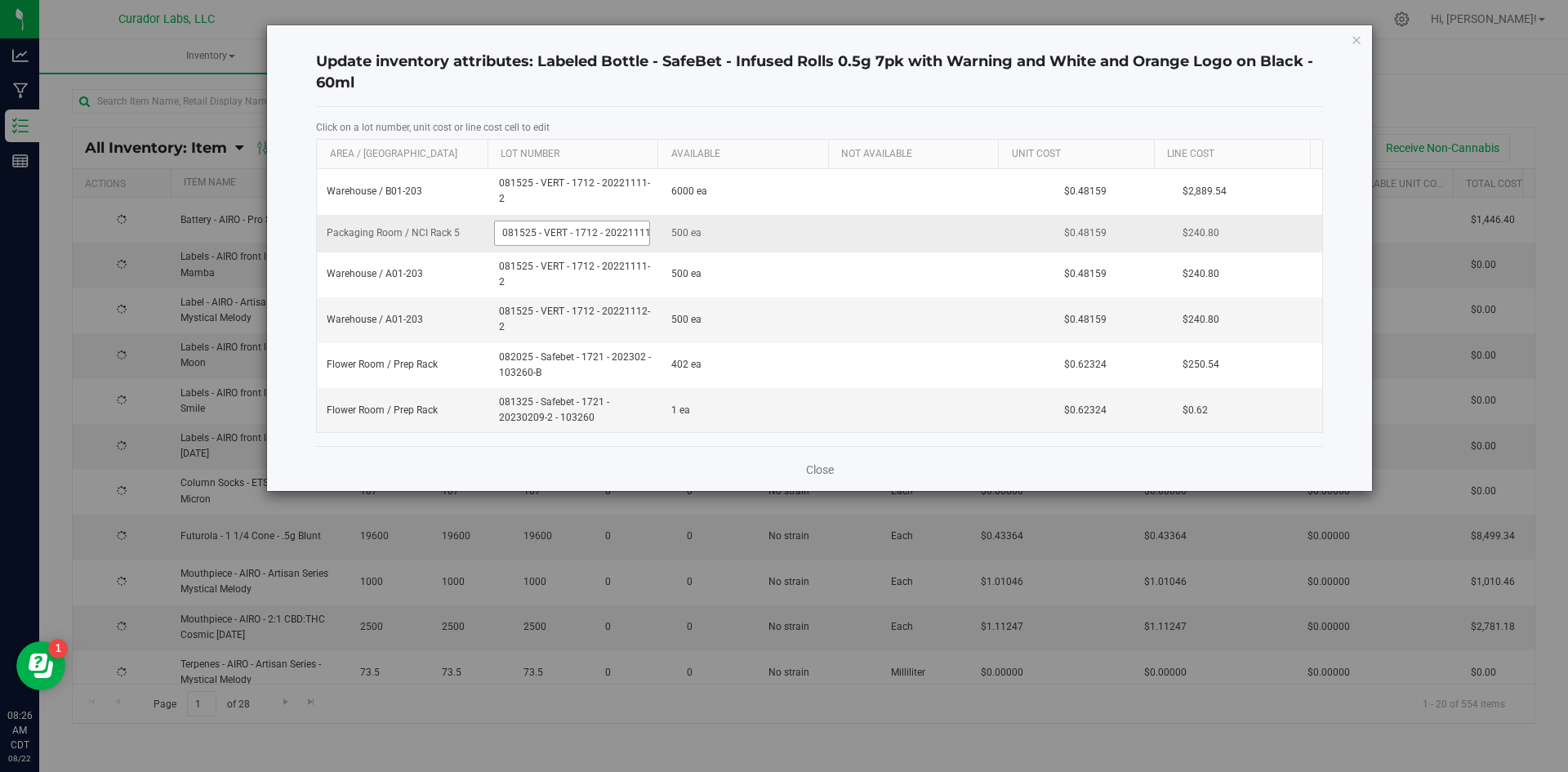
click at [542, 228] on input "081525 - VERT - 1712 - 20221111-2" at bounding box center [572, 232] width 156 height 26
click at [544, 230] on input "081525 - VERT - 1712 - 20221111-2" at bounding box center [572, 232] width 156 height 26
click at [545, 231] on input "081525 - VERT - 1712 - 20221111-2" at bounding box center [572, 232] width 156 height 26
click at [549, 232] on input "081525 - VERT - 1712 - 20221111-2" at bounding box center [572, 232] width 156 height 26
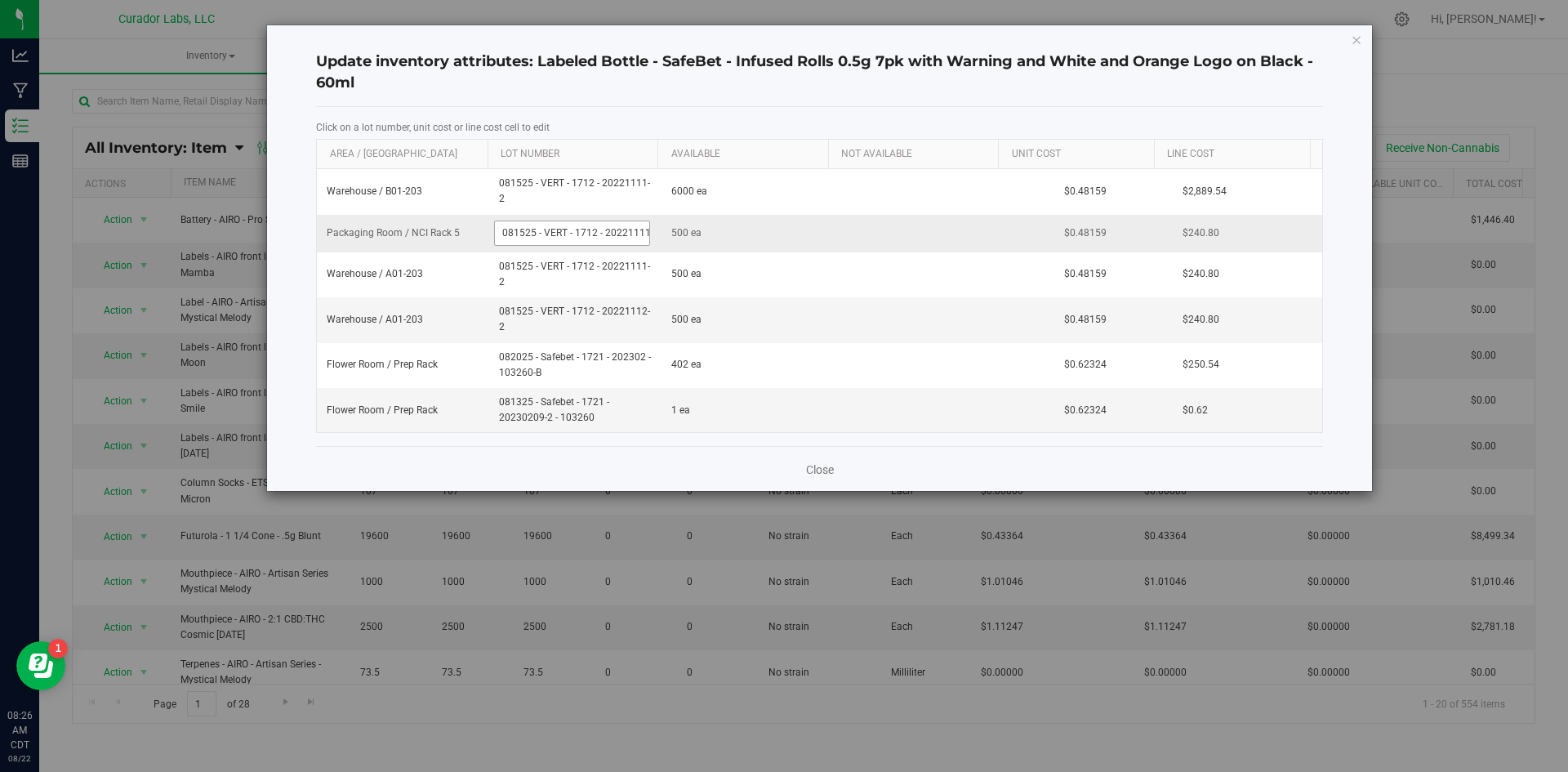
click at [549, 232] on input "081525 - VERT - 1712 - 20221111-2" at bounding box center [572, 232] width 156 height 26
click at [818, 467] on div "Close" at bounding box center [820, 468] width 1007 height 44
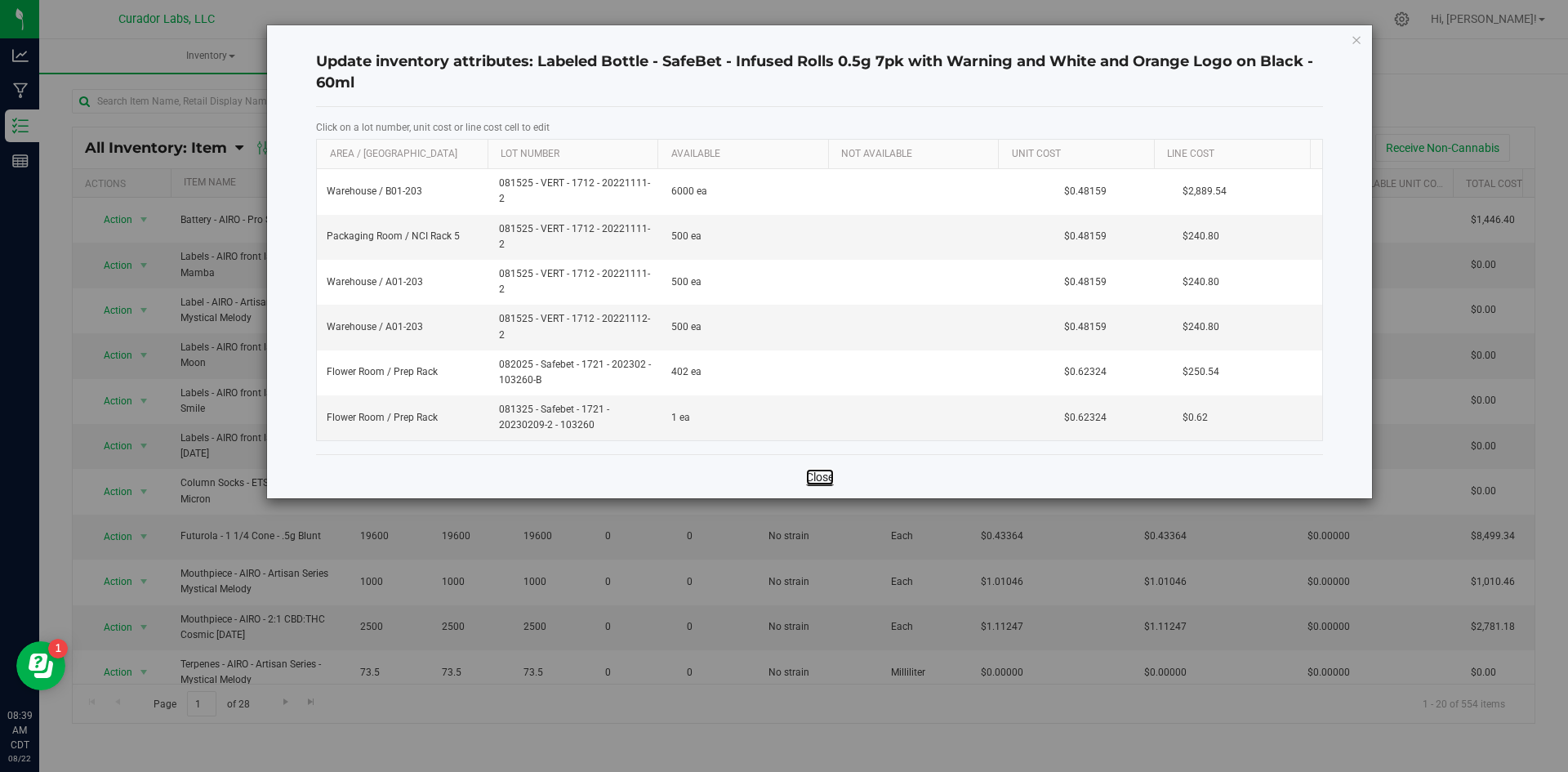
click at [824, 474] on link "Close" at bounding box center [820, 476] width 28 height 16
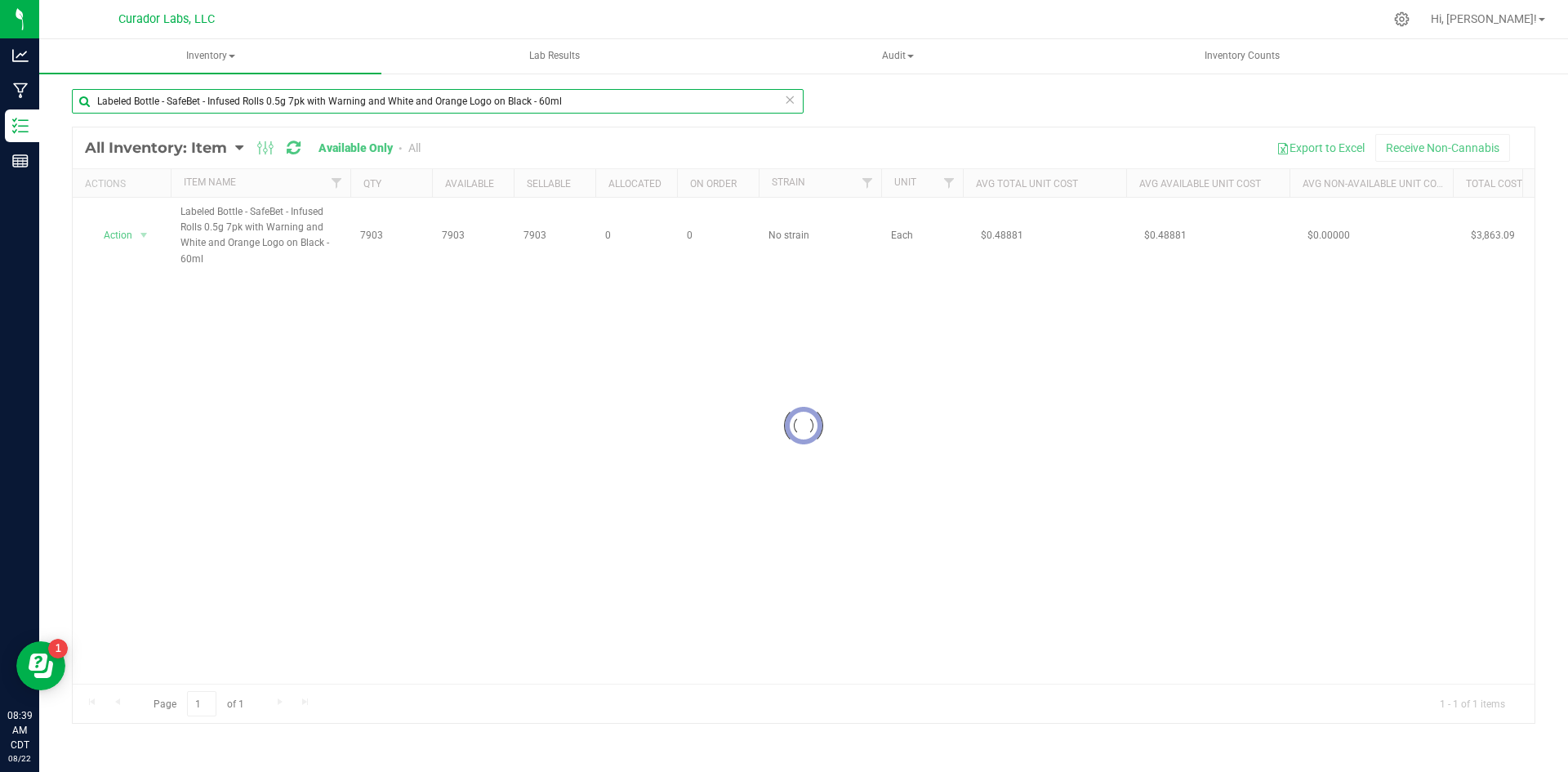
click at [174, 98] on input "Labeled Bottle - SafeBet - Infused Rolls 0.5g 7pk with Warning and White and Or…" at bounding box center [438, 101] width 732 height 25
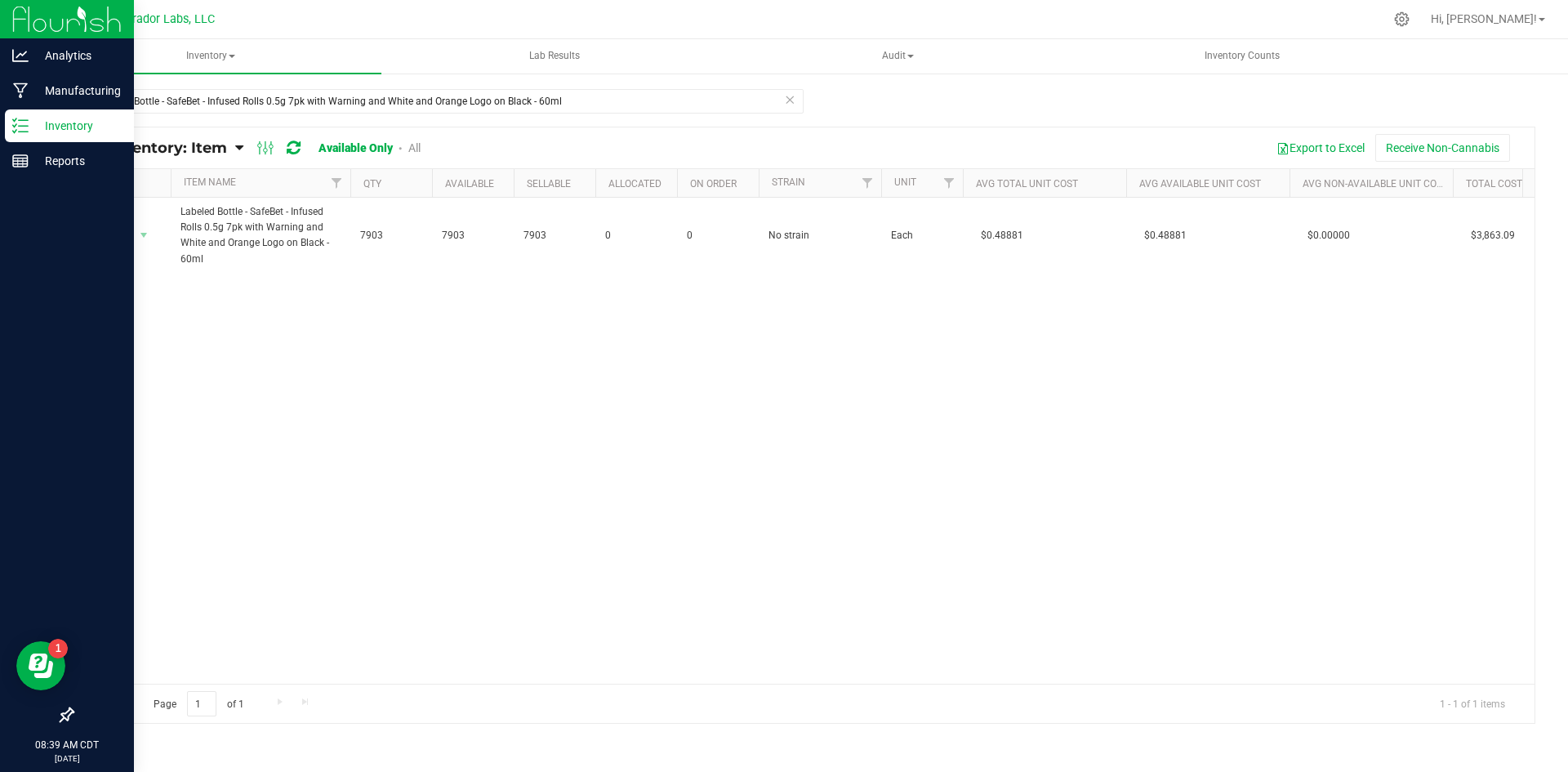
click at [43, 121] on p "Inventory" at bounding box center [77, 125] width 98 height 20
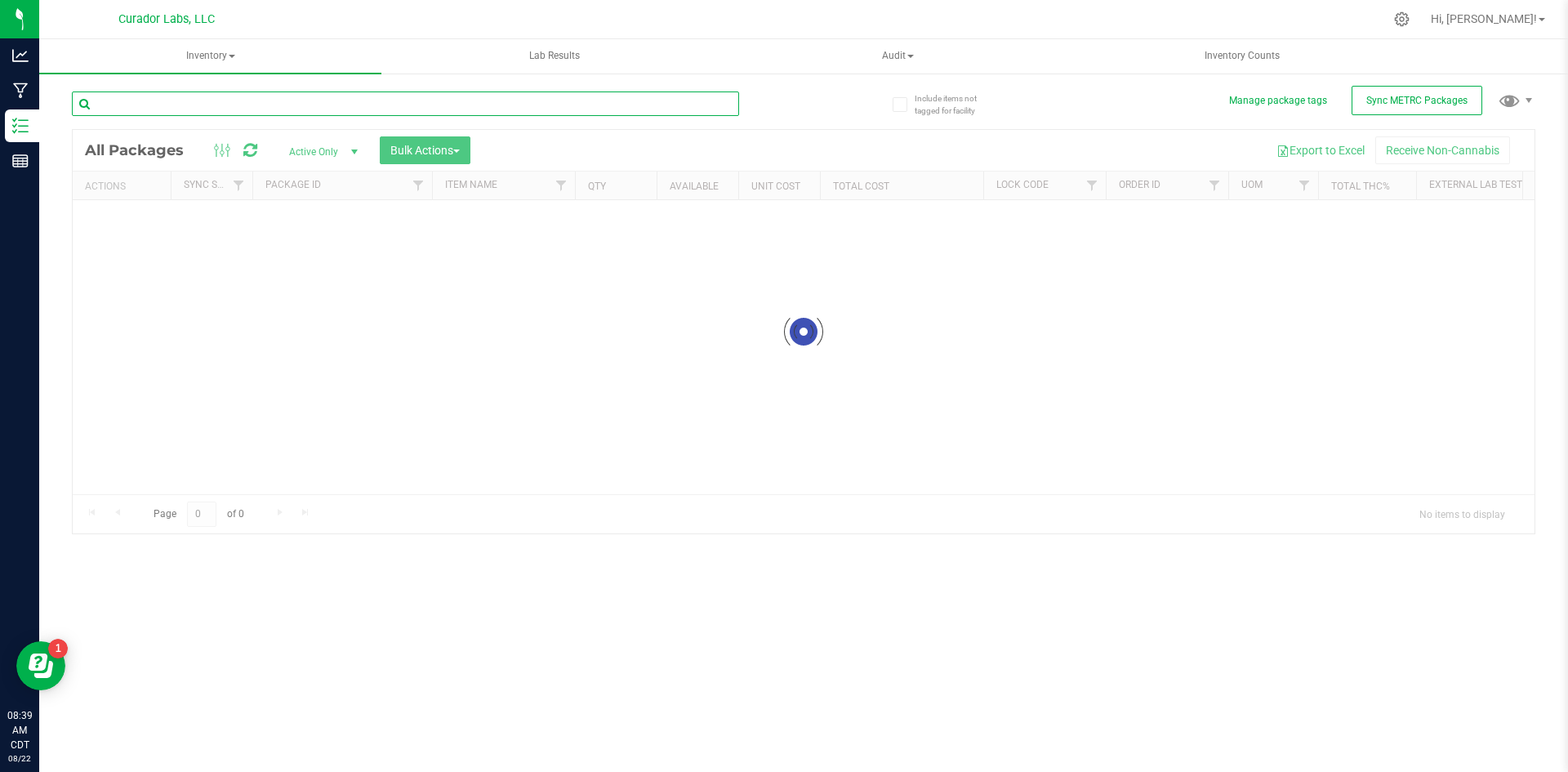
click at [195, 99] on input "text" at bounding box center [406, 103] width 668 height 25
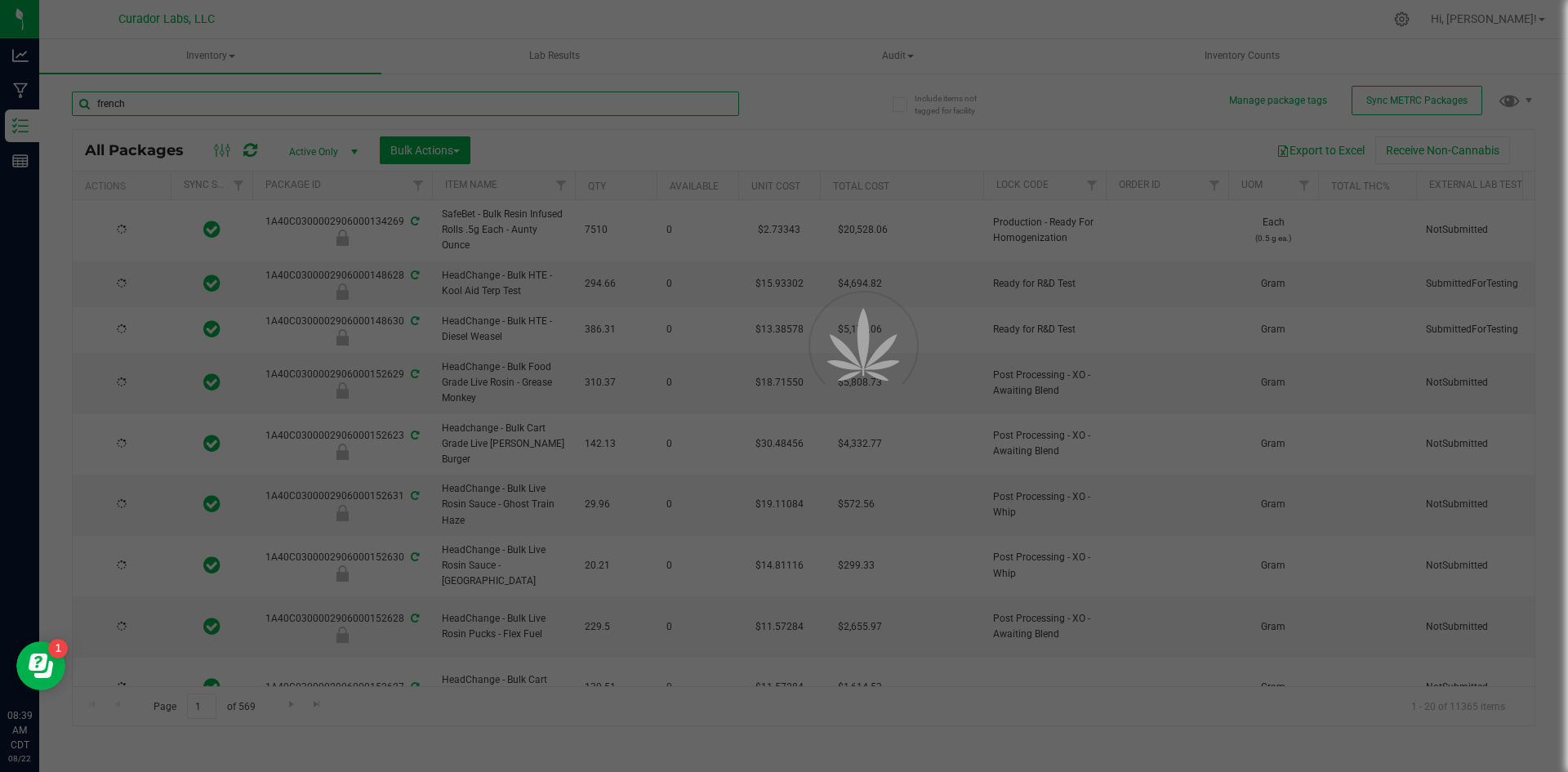
type input "french"
type input "[DATE]"
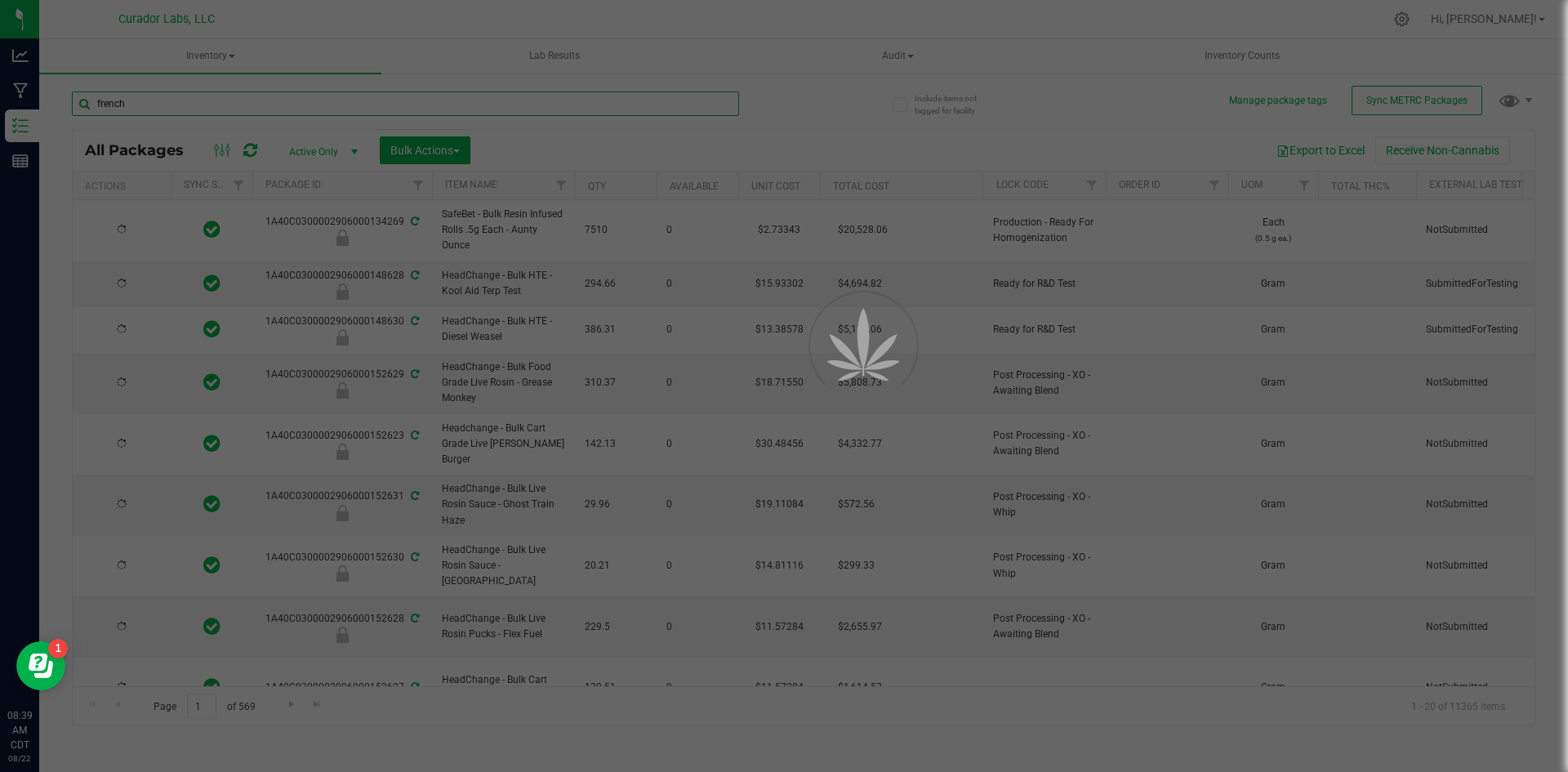
type input "[DATE]"
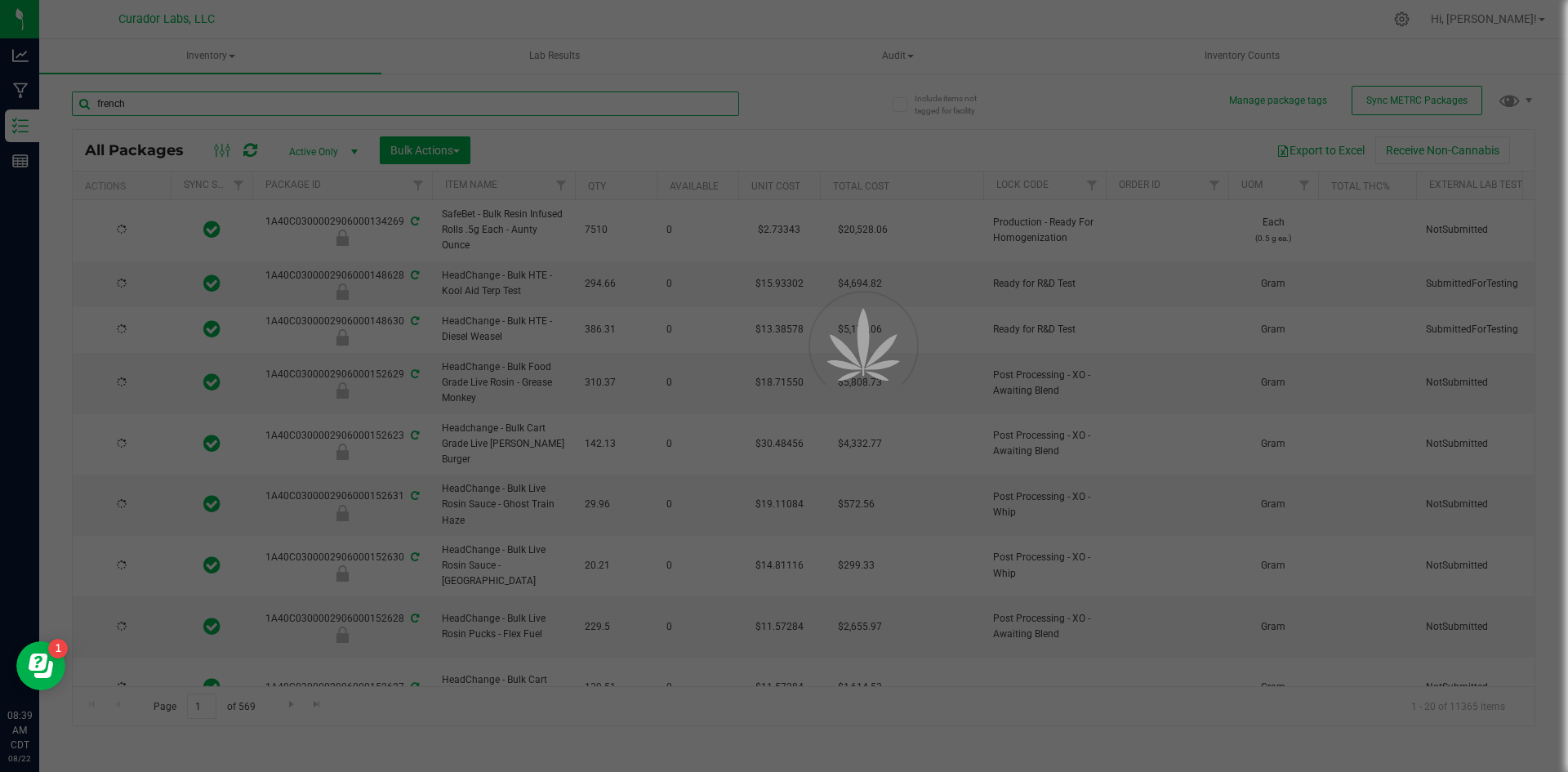
type input "[DATE]"
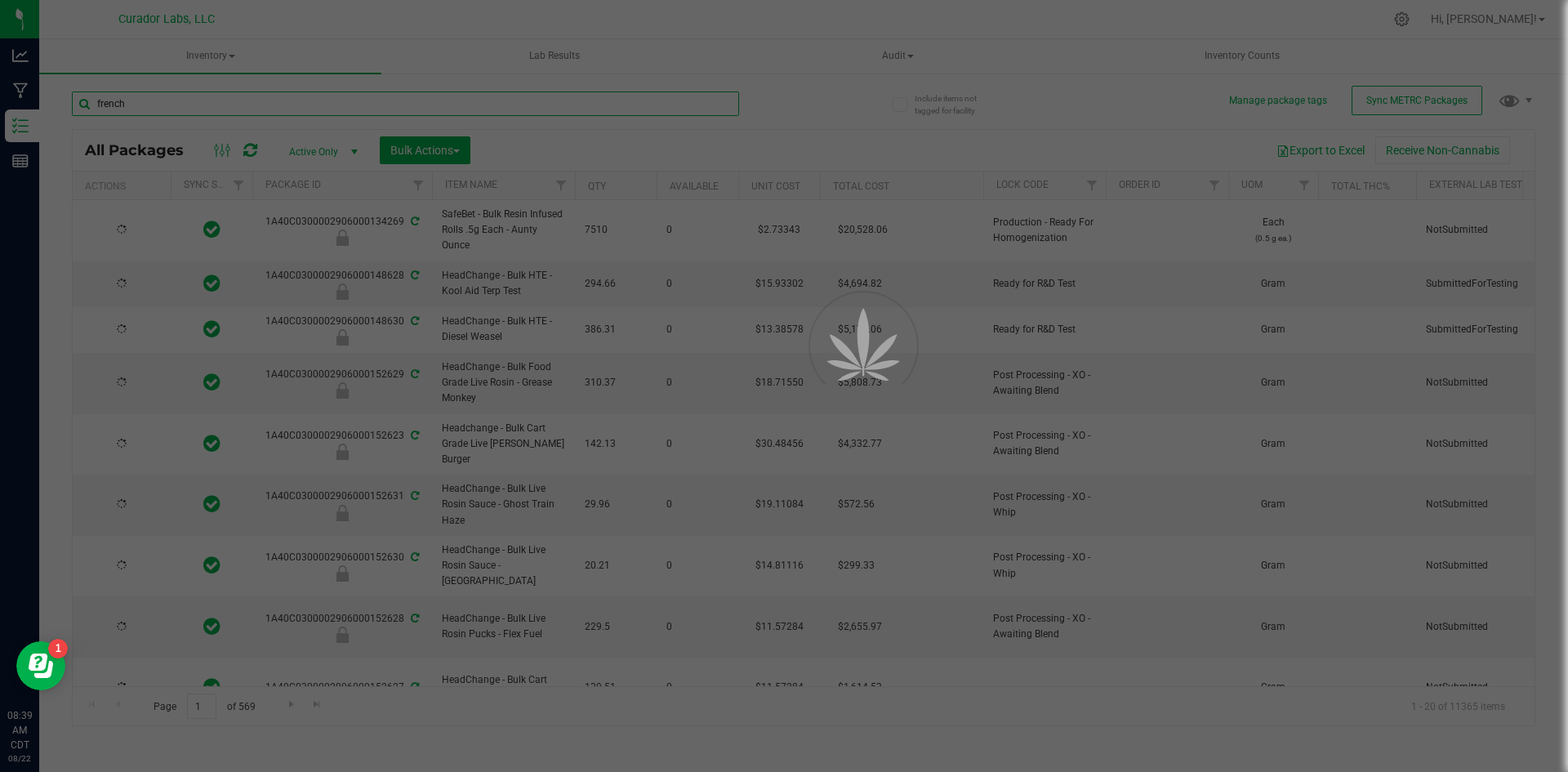
type input "[DATE]"
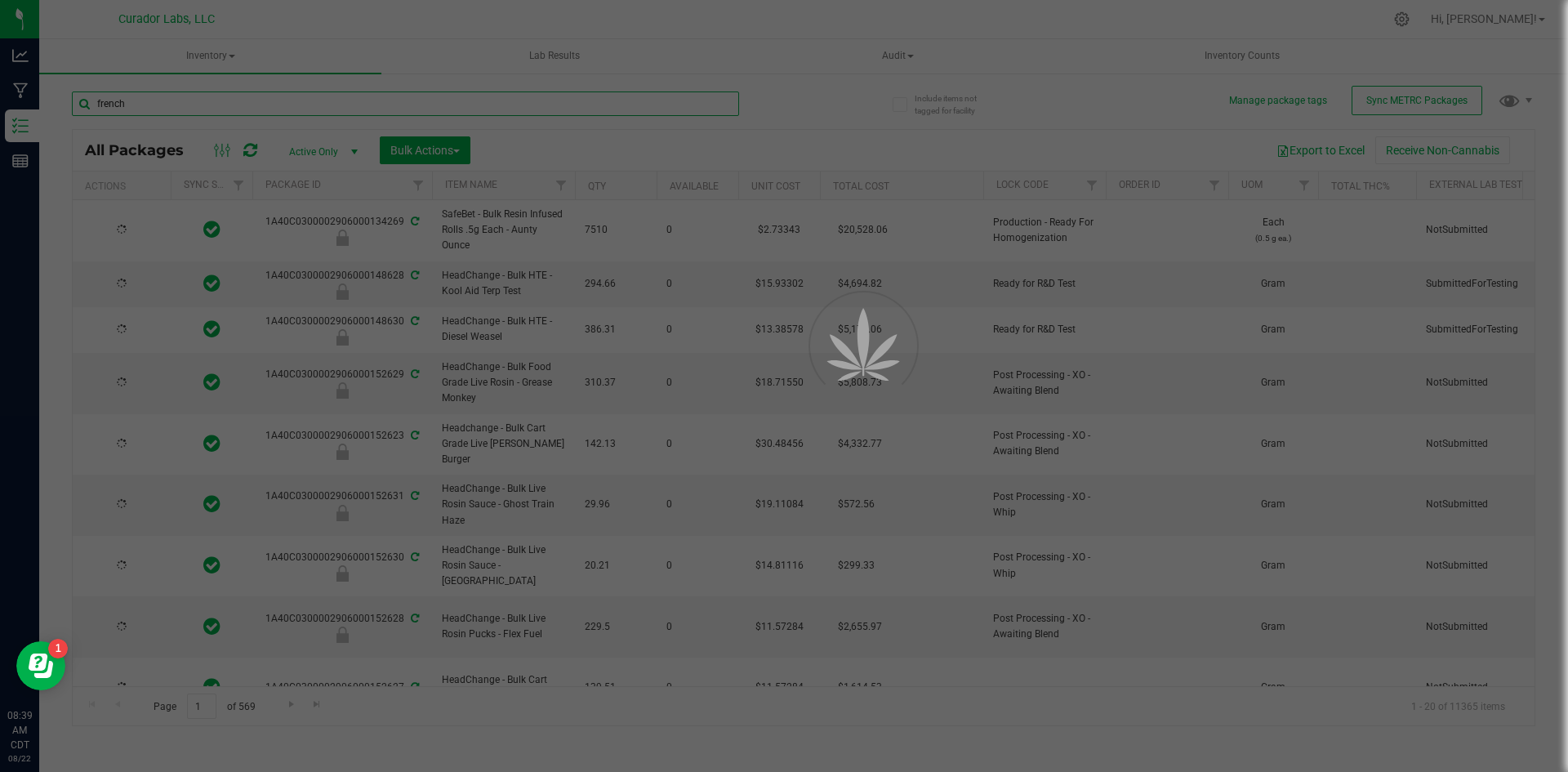
type input "[DATE]"
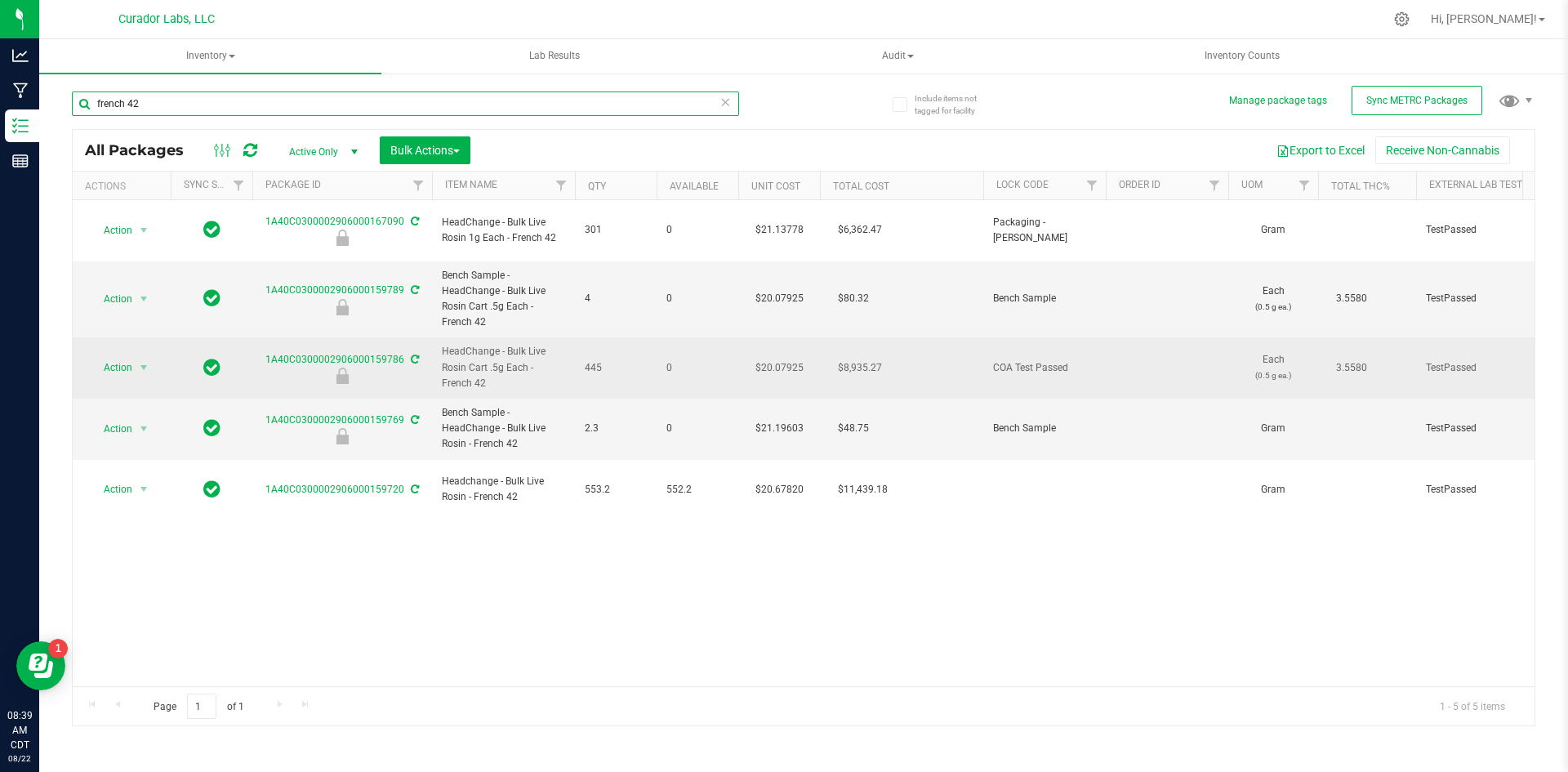
type input "french 42"
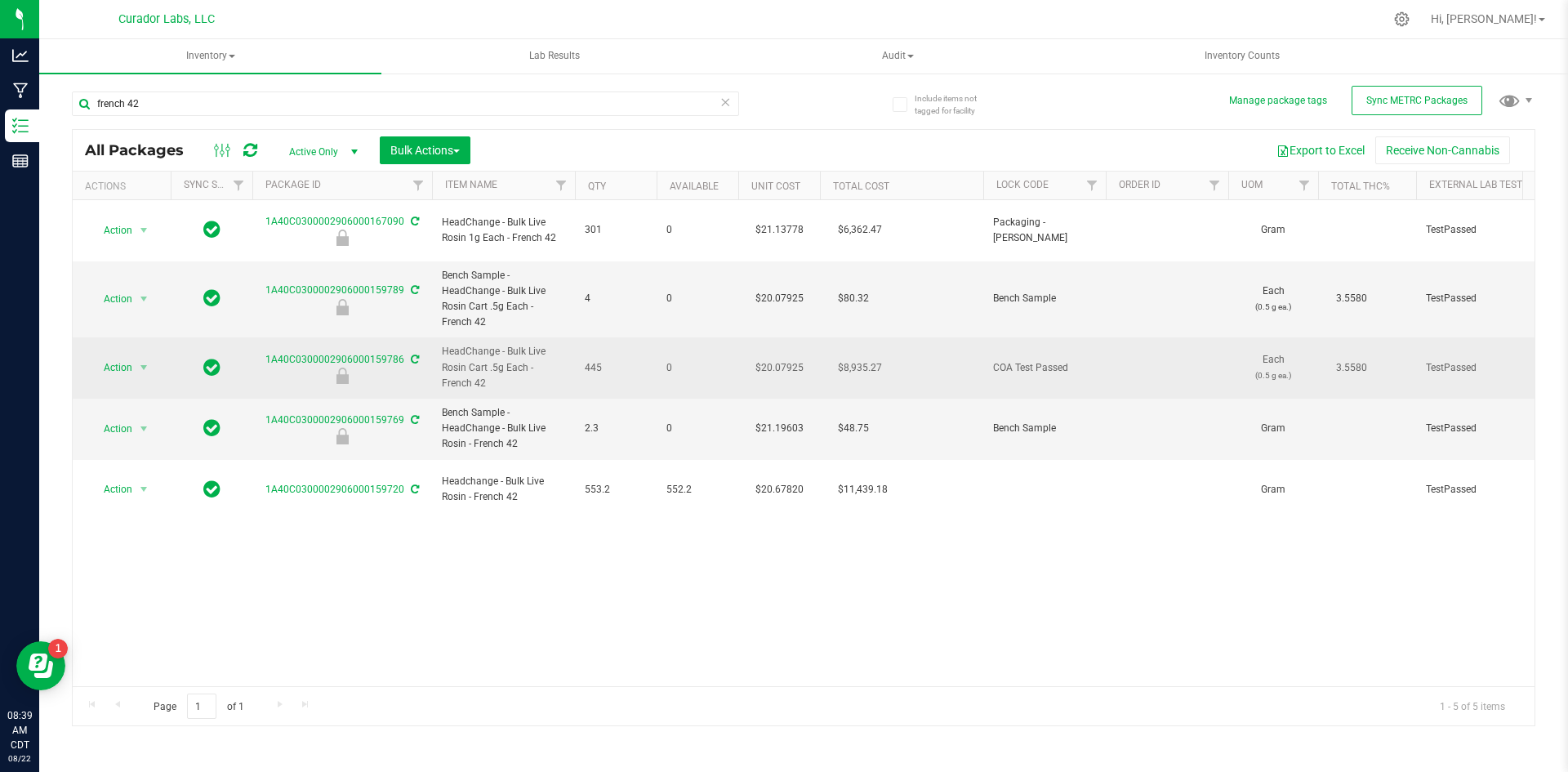
drag, startPoint x: 491, startPoint y: 375, endPoint x: 426, endPoint y: 342, distance: 72.9
copy tr "HeadChange - Bulk Live Rosin Cart .5g Each - French 42"
click at [602, 341] on td "445" at bounding box center [616, 368] width 82 height 62
drag, startPoint x: 611, startPoint y: 346, endPoint x: 261, endPoint y: 344, distance: 350.0
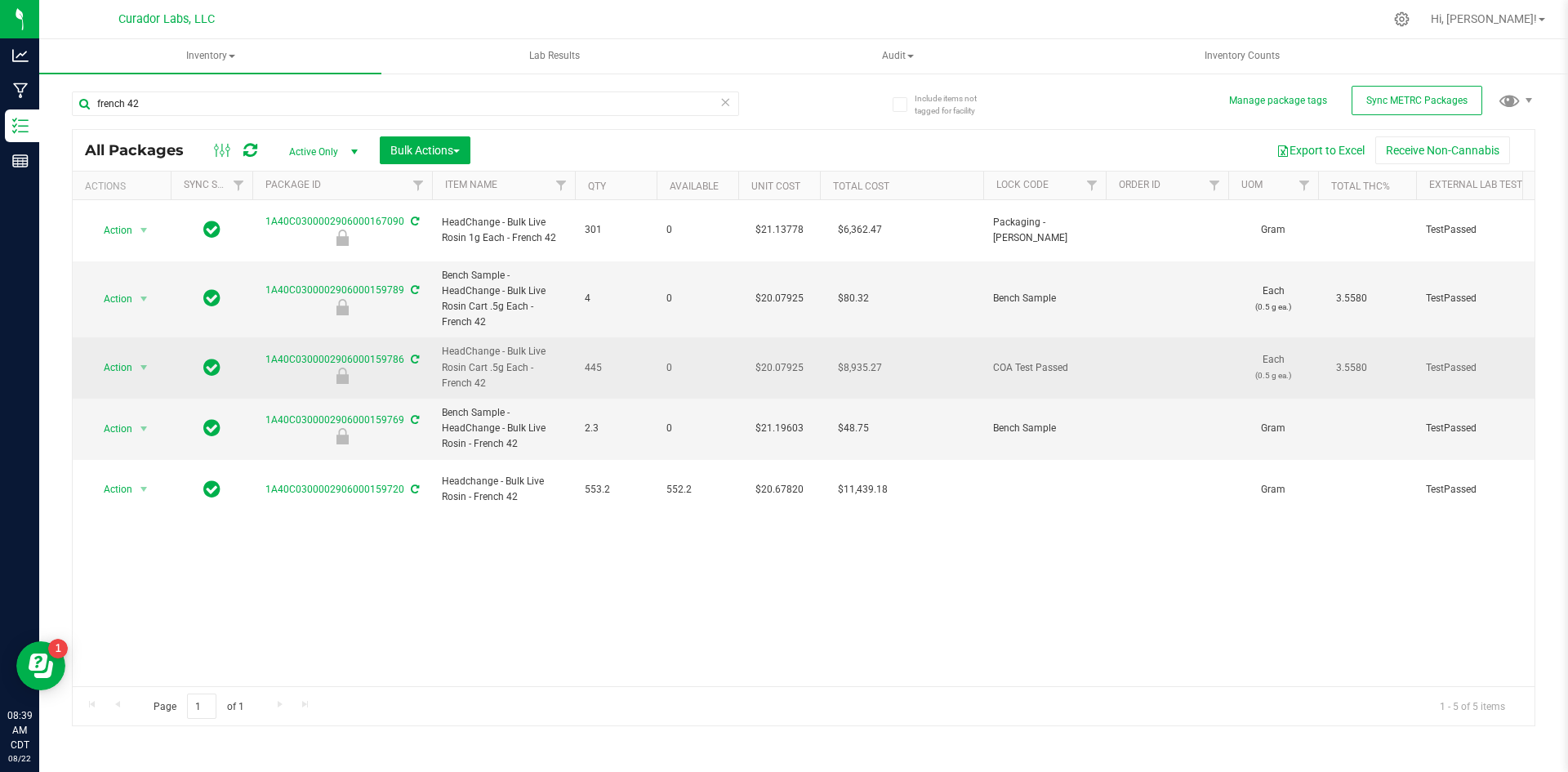
copy tr "1A40C0300002906000159786 HeadChange - Bulk Live Rosin Cart .5g Each - French 42…"
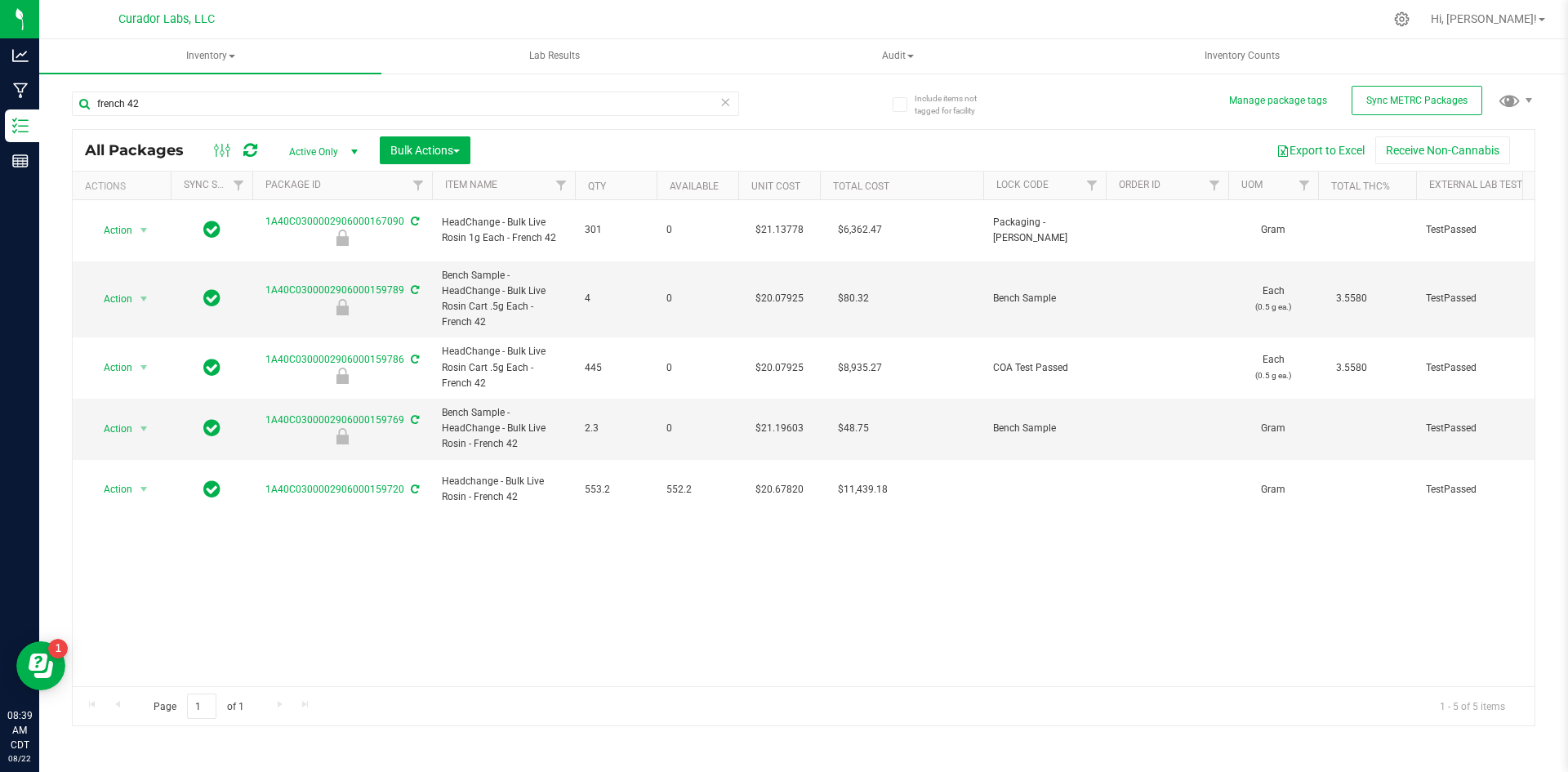
copy tr "1A40C0300002906000159786 HeadChange - Bulk Live Rosin Cart .5g Each - French 42…"
click at [803, 91] on div "french 42 All Packages Active Only Active Only Lab Samples Locked All External …" at bounding box center [803, 400] width 1464 height 650
